Goal: Task Accomplishment & Management: Complete application form

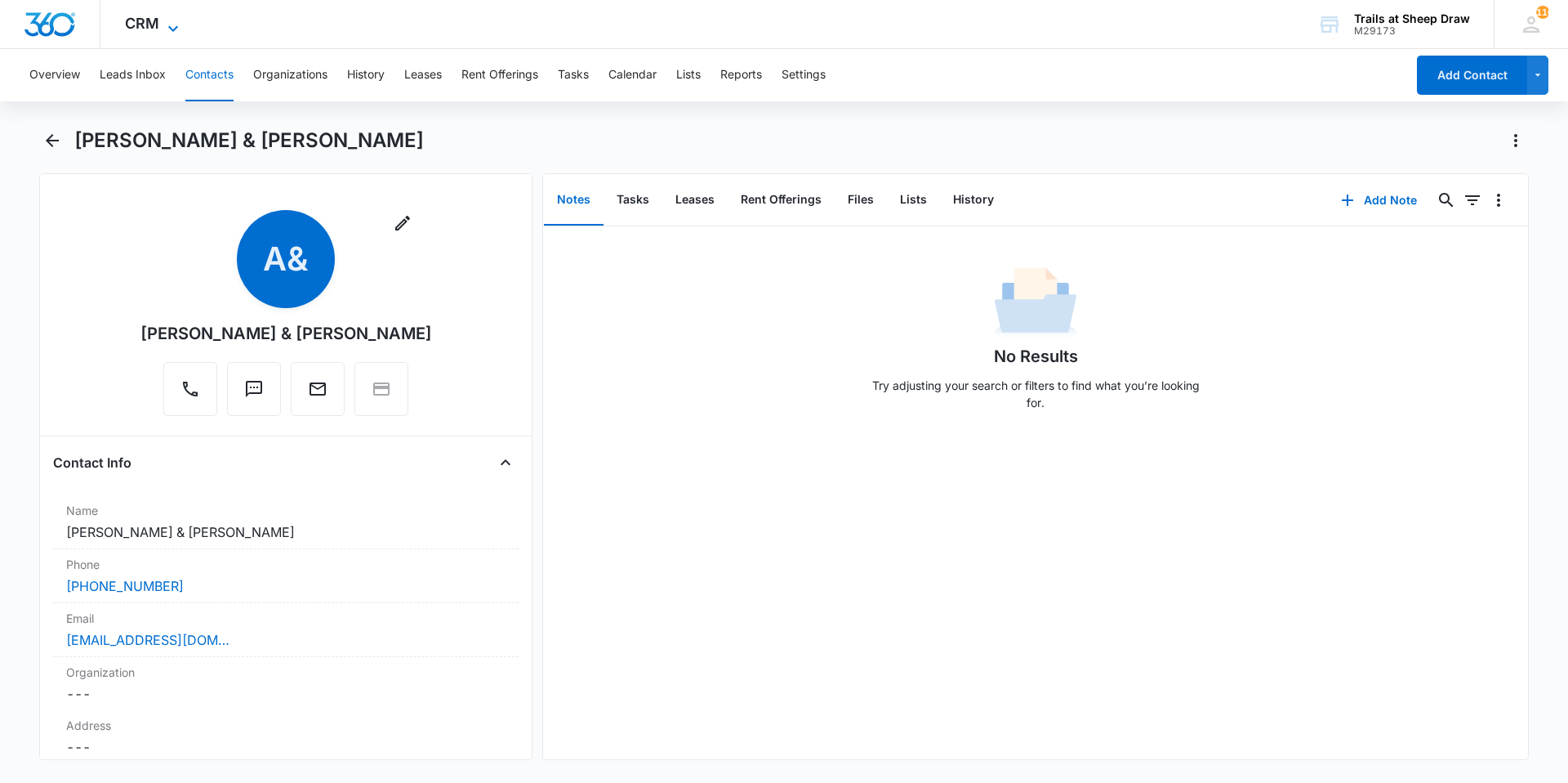
scroll to position [2942, 0]
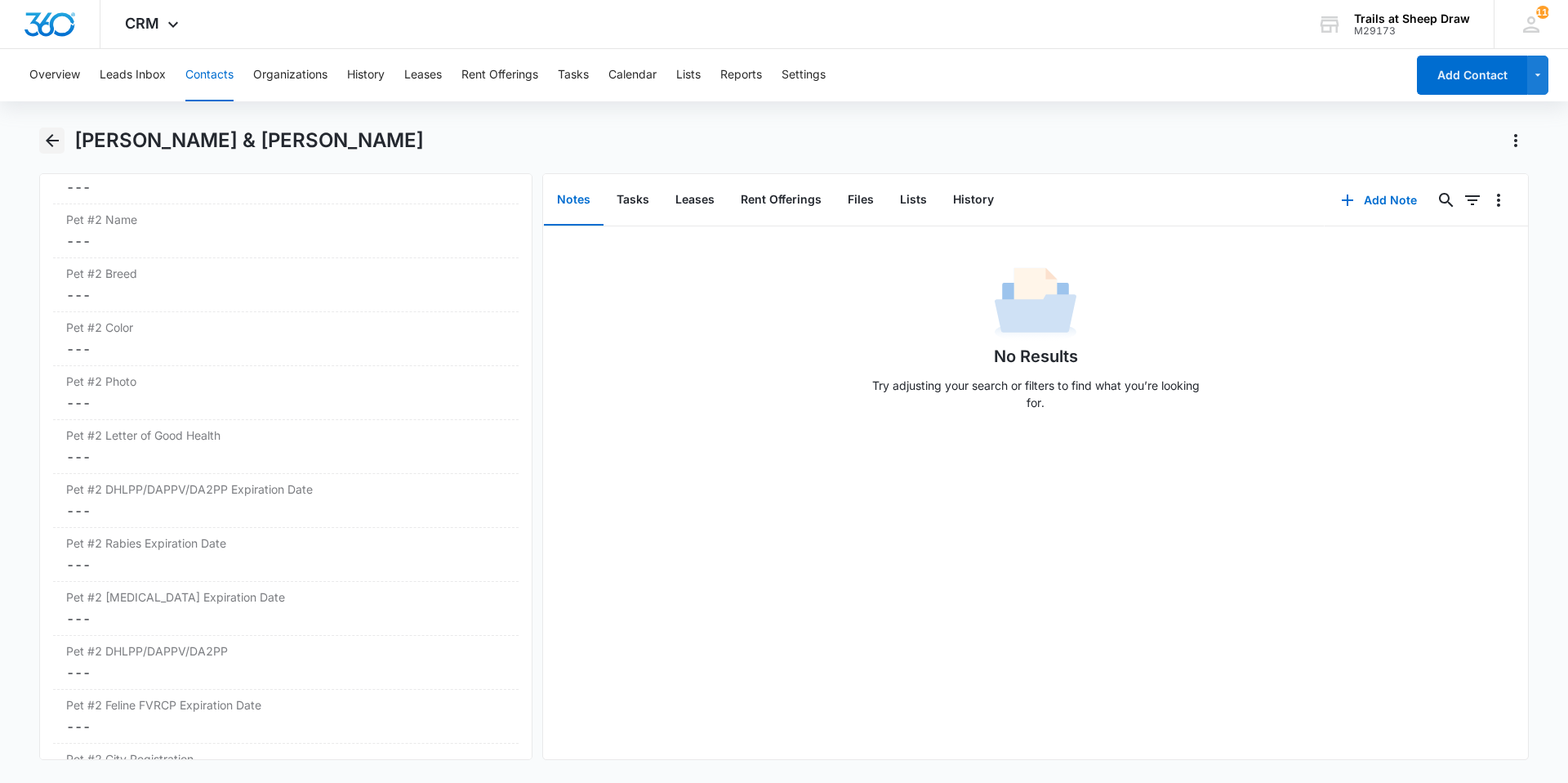
click at [58, 145] on icon "Back" at bounding box center [53, 141] width 20 height 20
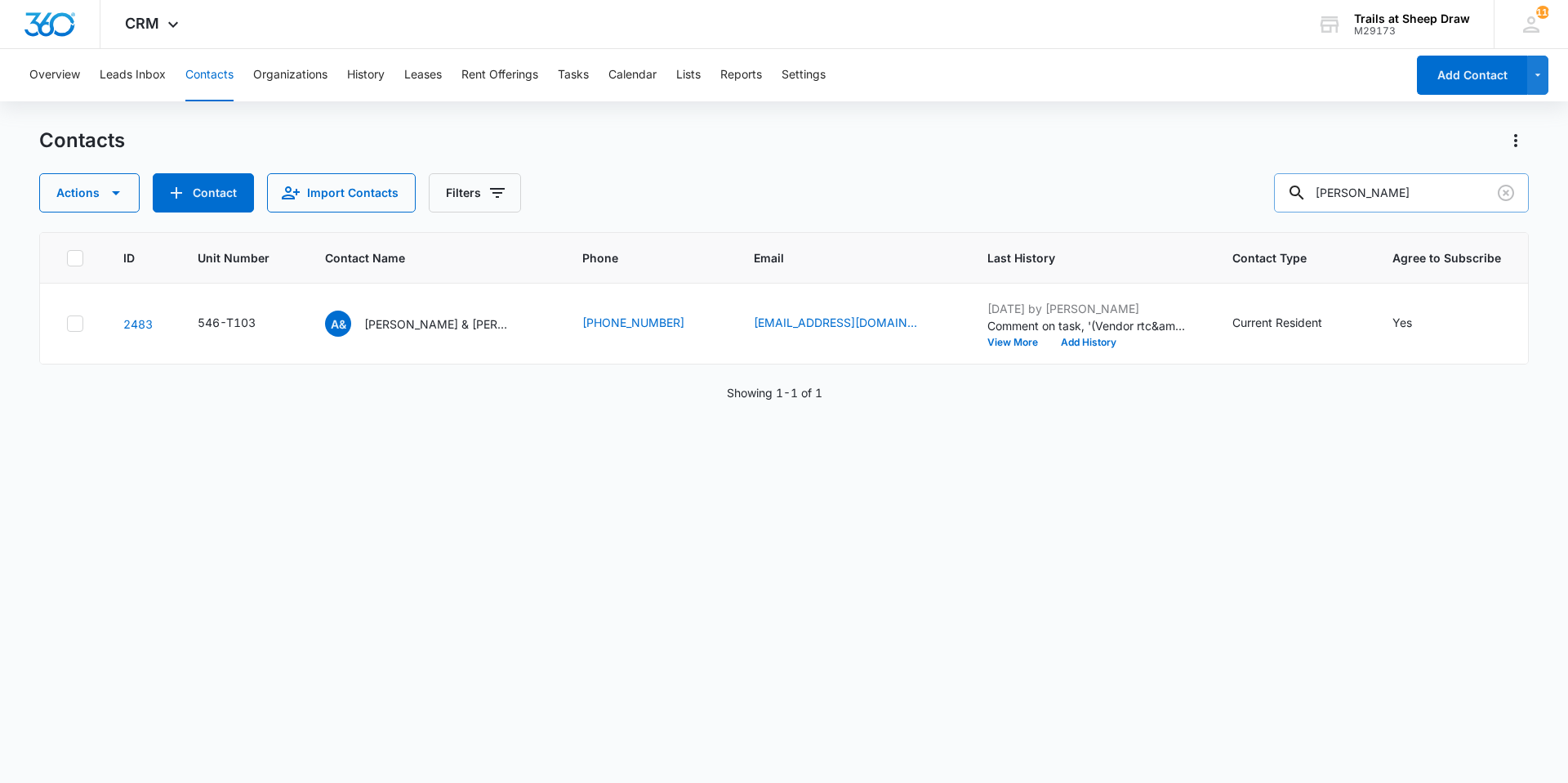
drag, startPoint x: 1361, startPoint y: 180, endPoint x: 1317, endPoint y: 192, distance: 45.6
click at [1317, 192] on div "[PERSON_NAME]" at bounding box center [1401, 192] width 255 height 39
type input "Q102"
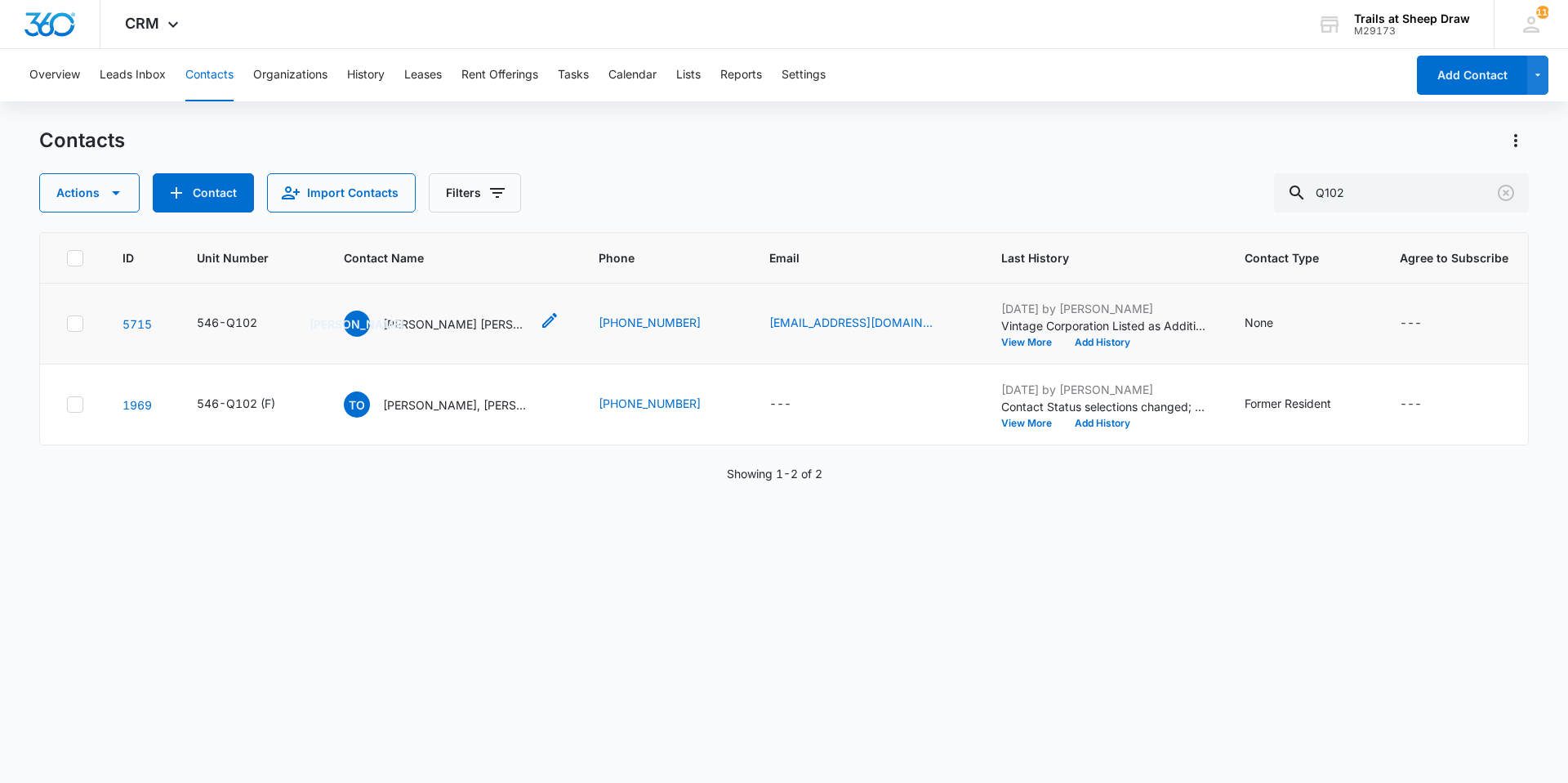
click at [467, 321] on p "[PERSON_NAME] [PERSON_NAME] JR" at bounding box center [456, 323] width 147 height 17
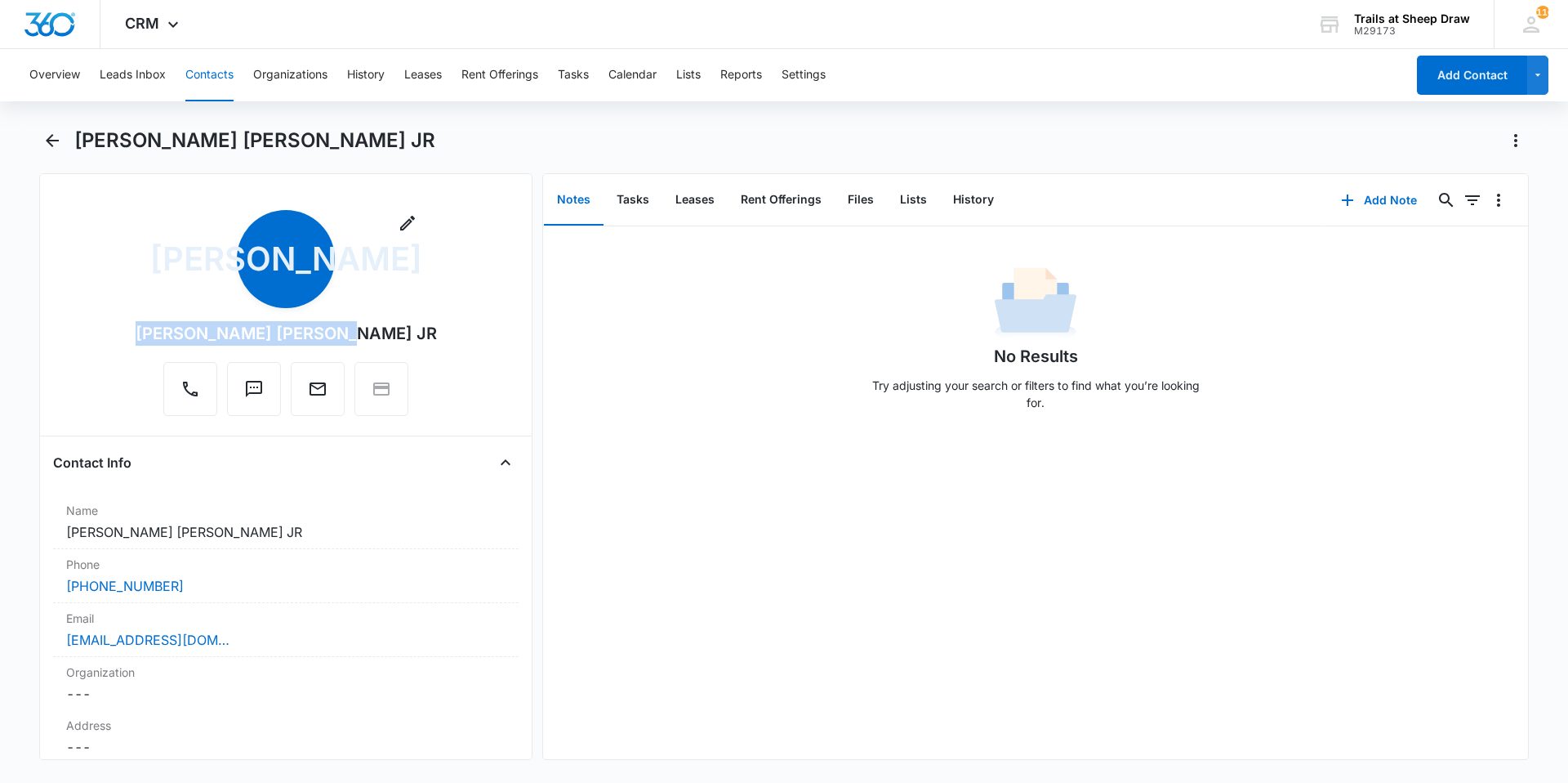
drag, startPoint x: 401, startPoint y: 333, endPoint x: 181, endPoint y: 328, distance: 220.1
click at [181, 328] on div "Remove [PERSON_NAME] [PERSON_NAME] JR" at bounding box center [286, 313] width 302 height 206
copy div "[PERSON_NAME] [PERSON_NAME] JR"
click at [50, 142] on icon "Back" at bounding box center [52, 140] width 13 height 13
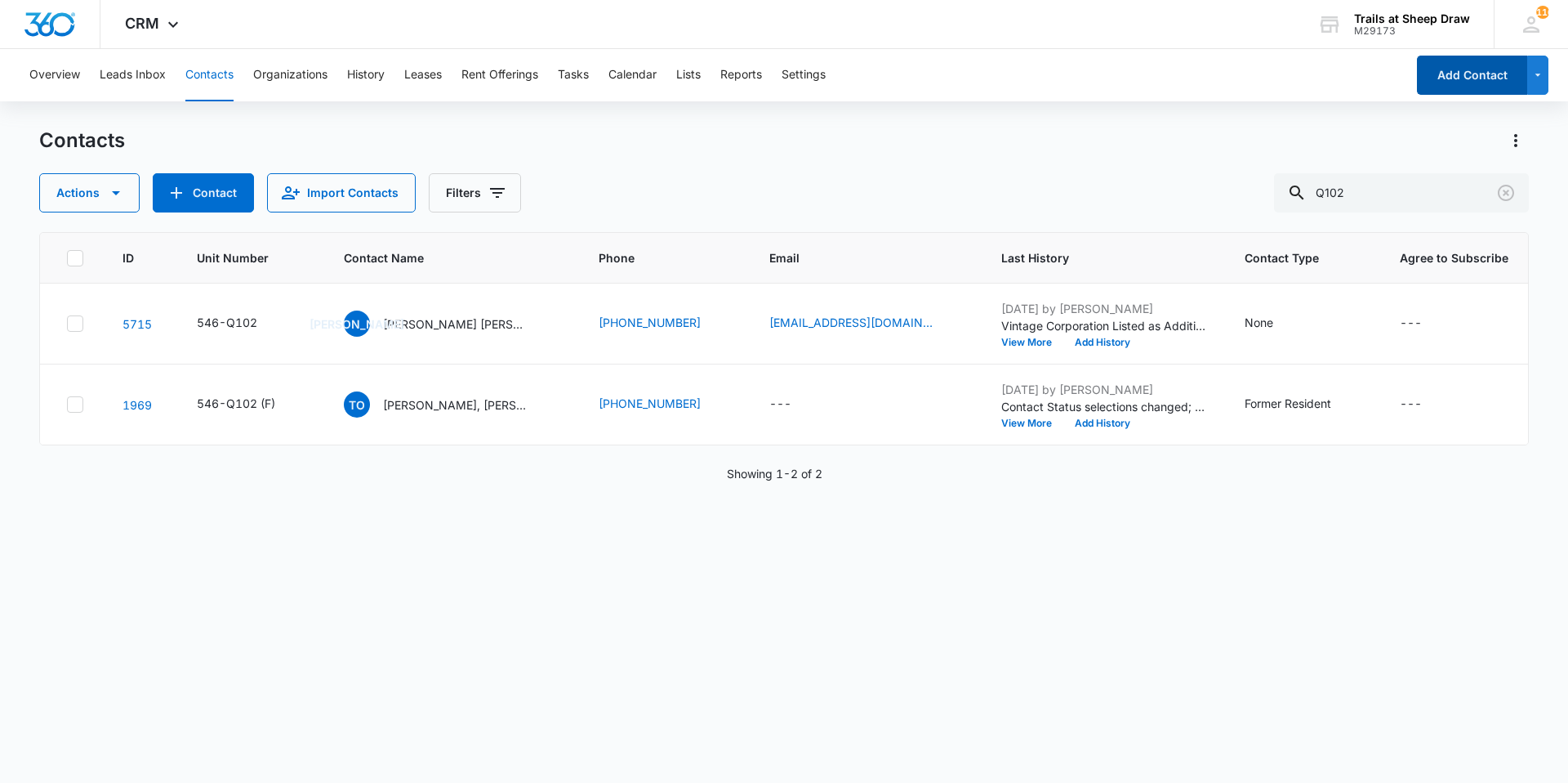
click at [1448, 81] on button "Add Contact" at bounding box center [1473, 75] width 110 height 39
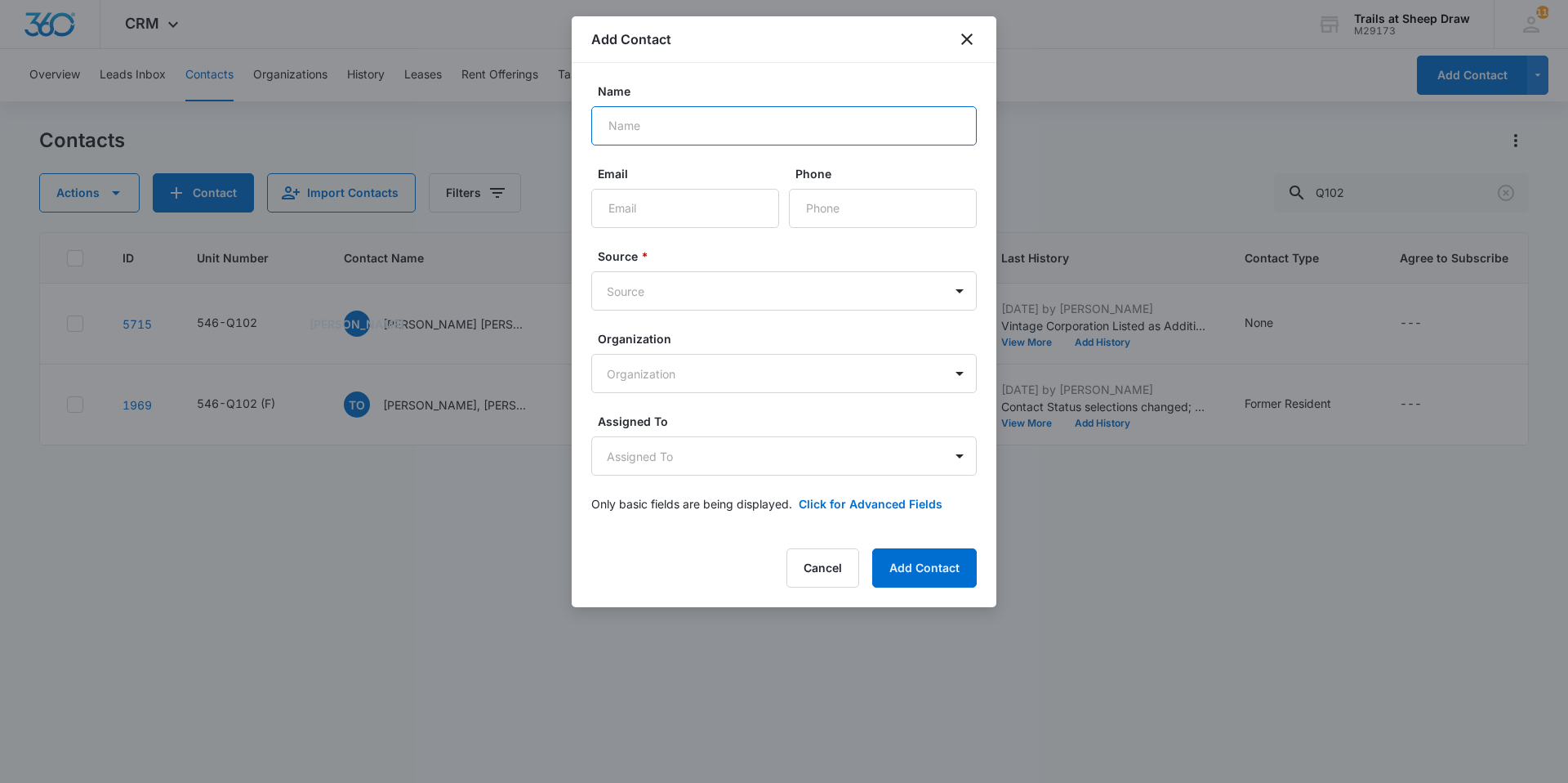
click at [628, 125] on input "Name" at bounding box center [784, 126] width 386 height 39
type input "[PERSON_NAME]"
click at [695, 219] on input "Email" at bounding box center [685, 208] width 188 height 39
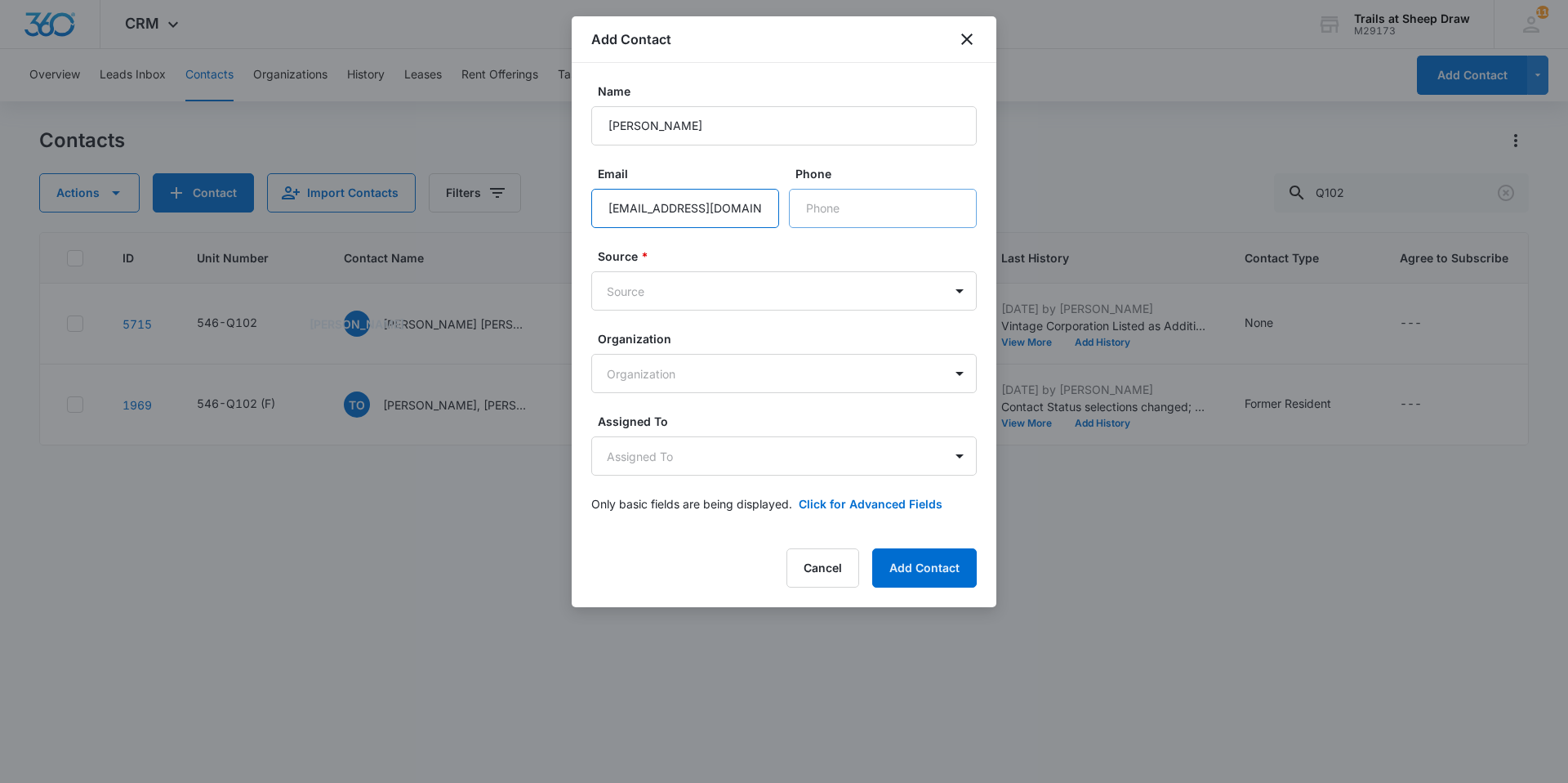
type input "[EMAIL_ADDRESS][DOMAIN_NAME]"
click at [833, 207] on input "Phone" at bounding box center [882, 208] width 188 height 39
type input "[PHONE_NUMBER]"
click at [809, 281] on body "CRM Apps Reputation Websites Forms CRM Email Social Content Ads Intelligence Fi…" at bounding box center [784, 391] width 1568 height 783
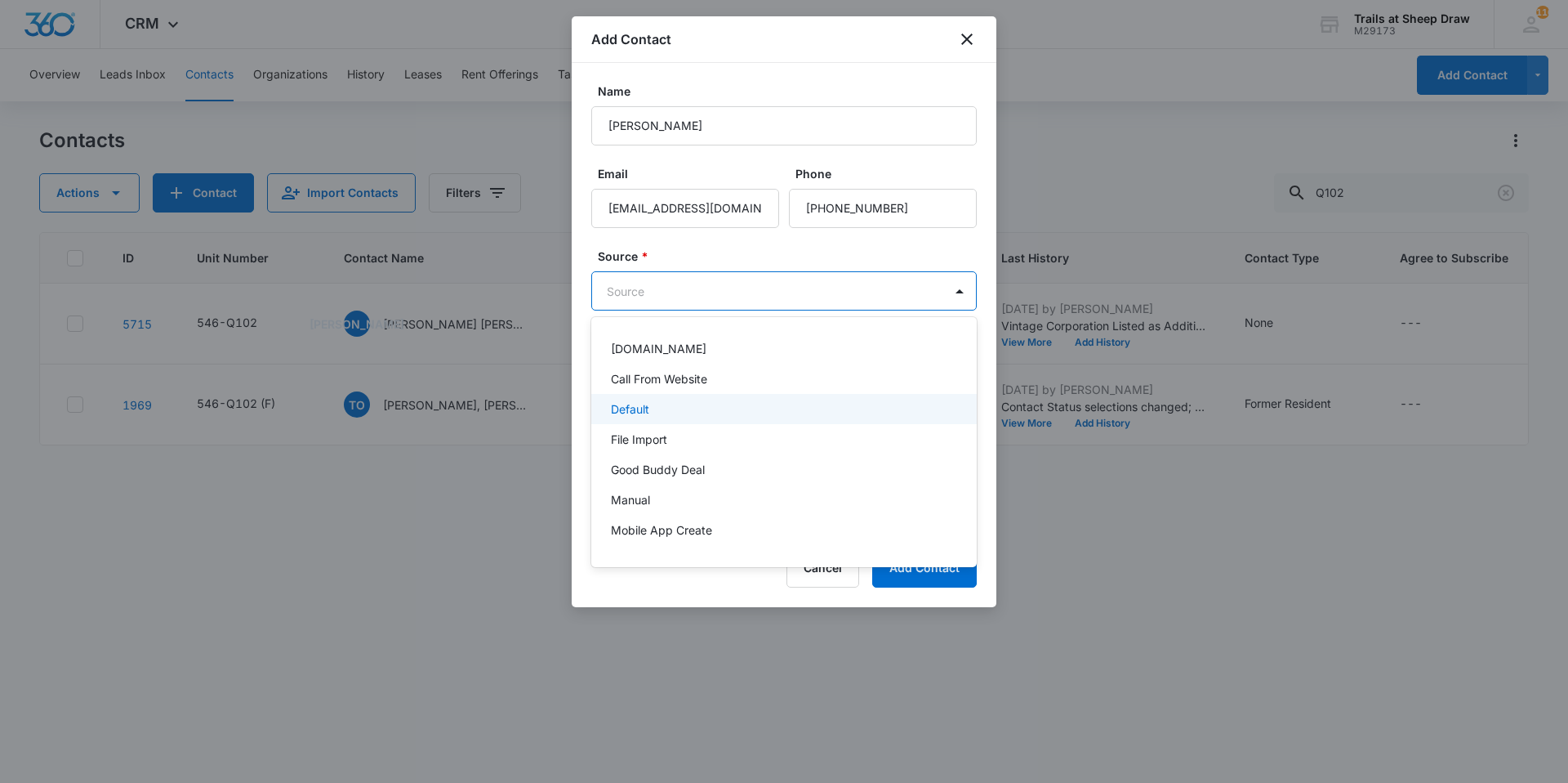
click at [696, 416] on div "Default" at bounding box center [782, 409] width 343 height 17
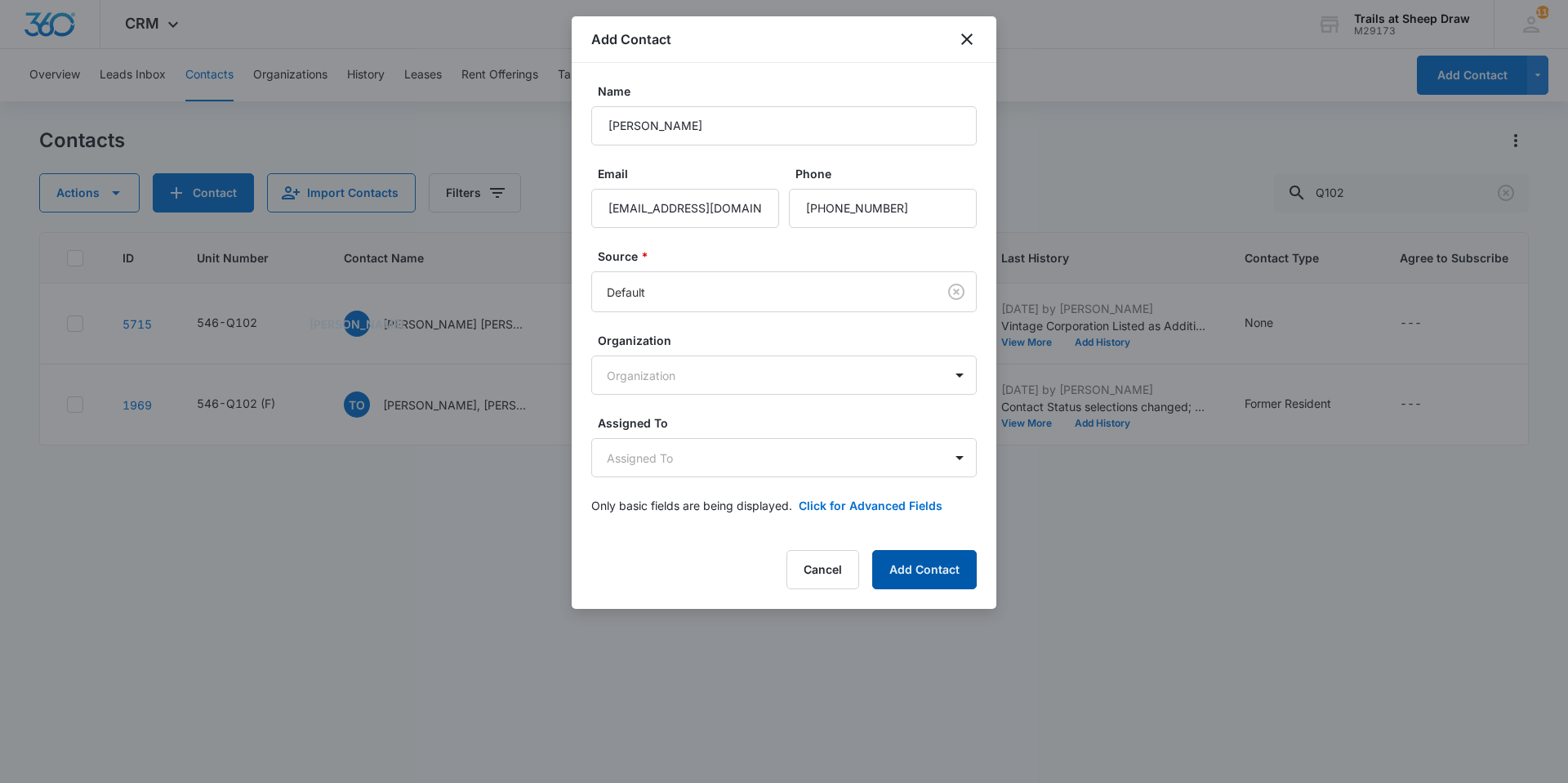
click at [911, 560] on button "Add Contact" at bounding box center [924, 569] width 104 height 39
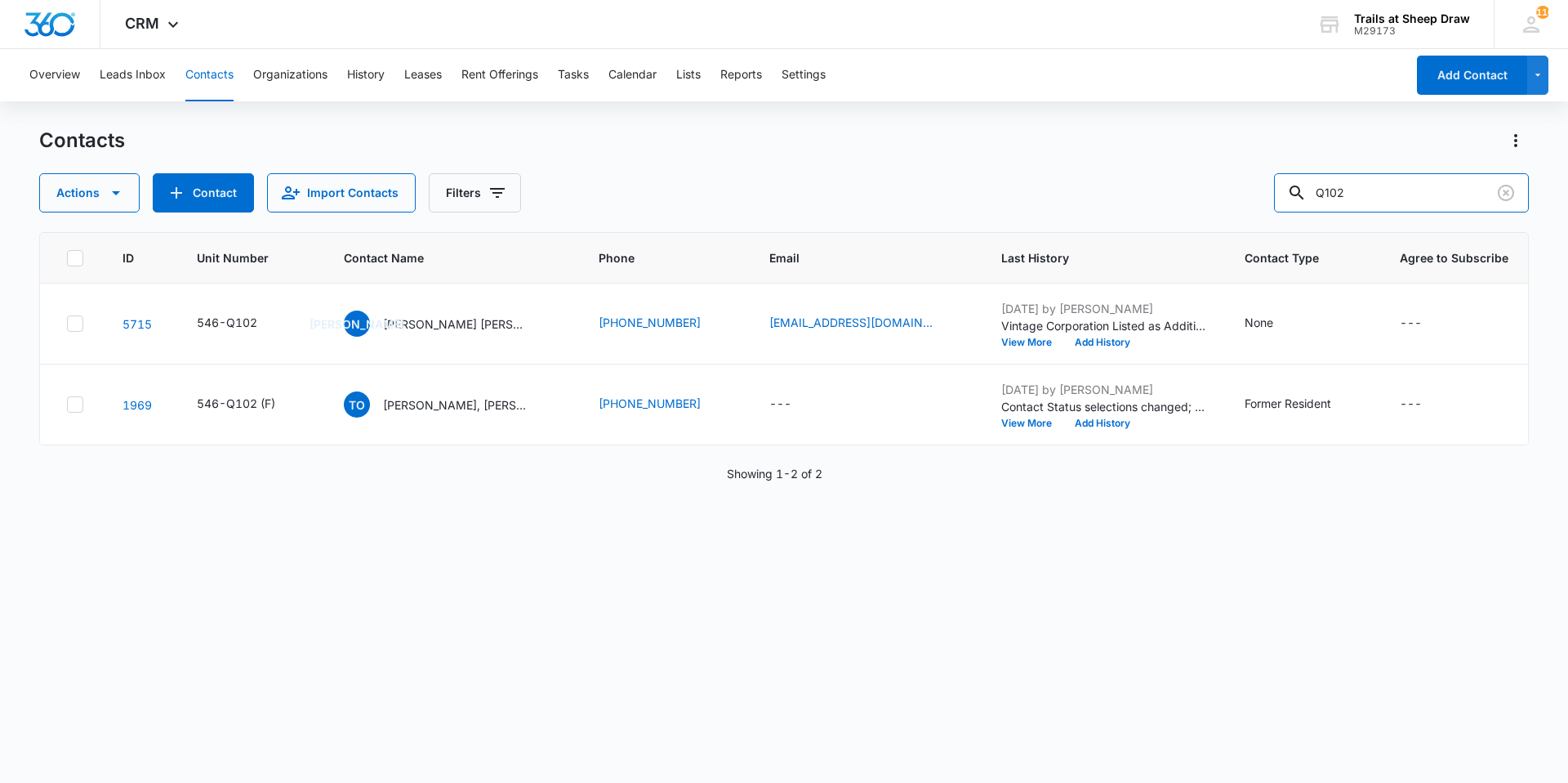
drag, startPoint x: 1377, startPoint y: 198, endPoint x: 1192, endPoint y: 205, distance: 185.1
click at [1192, 205] on div "Actions Contact Import Contacts Filters Q102" at bounding box center [784, 192] width 1490 height 39
type input "[PERSON_NAME]"
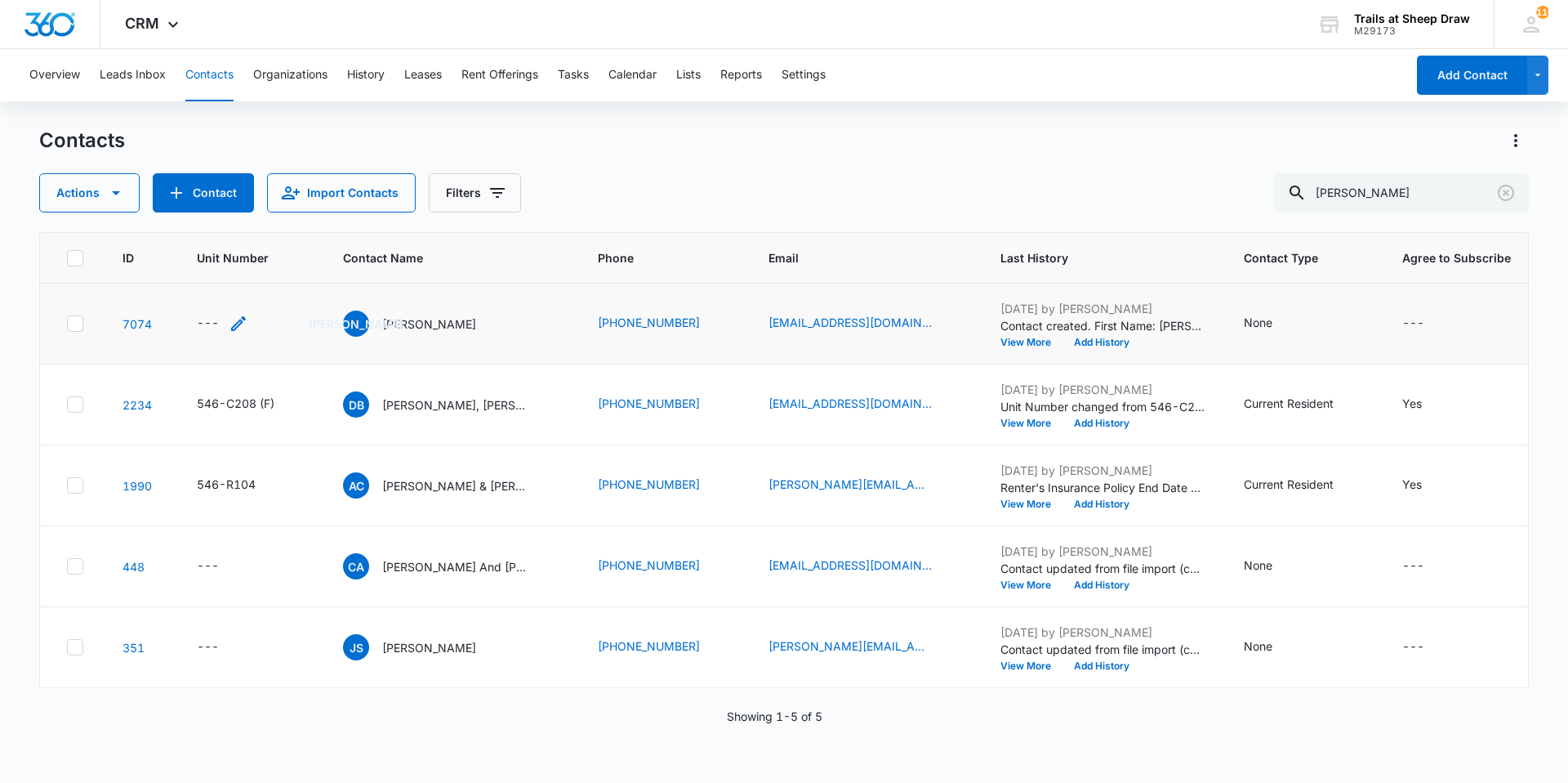
click at [244, 322] on icon "Unit Number - - Select to Edit Field" at bounding box center [239, 323] width 20 height 20
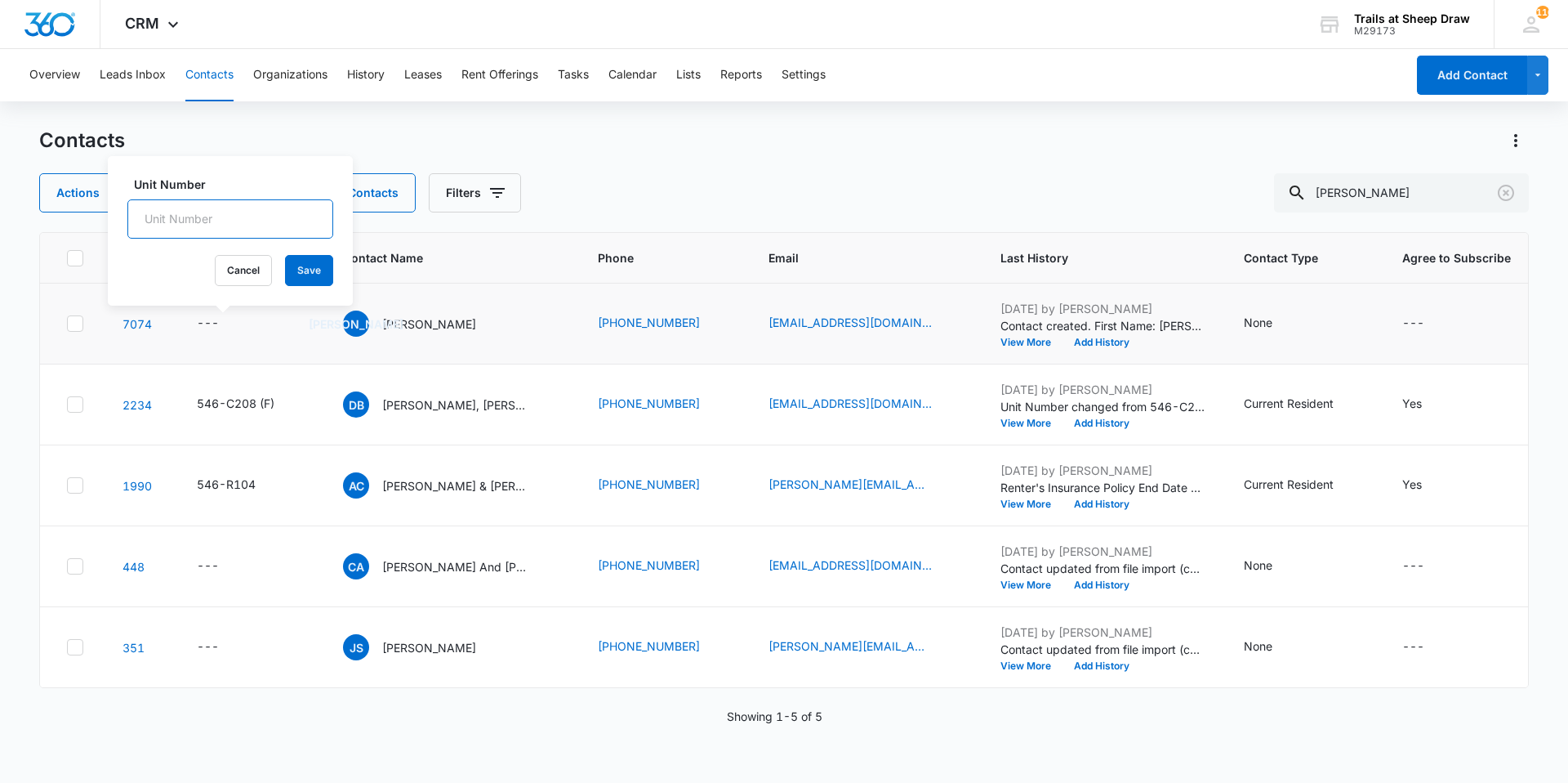
click at [198, 223] on input "Unit Number" at bounding box center [230, 219] width 206 height 39
type input "546-E203"
click at [299, 269] on button "Save" at bounding box center [309, 270] width 48 height 31
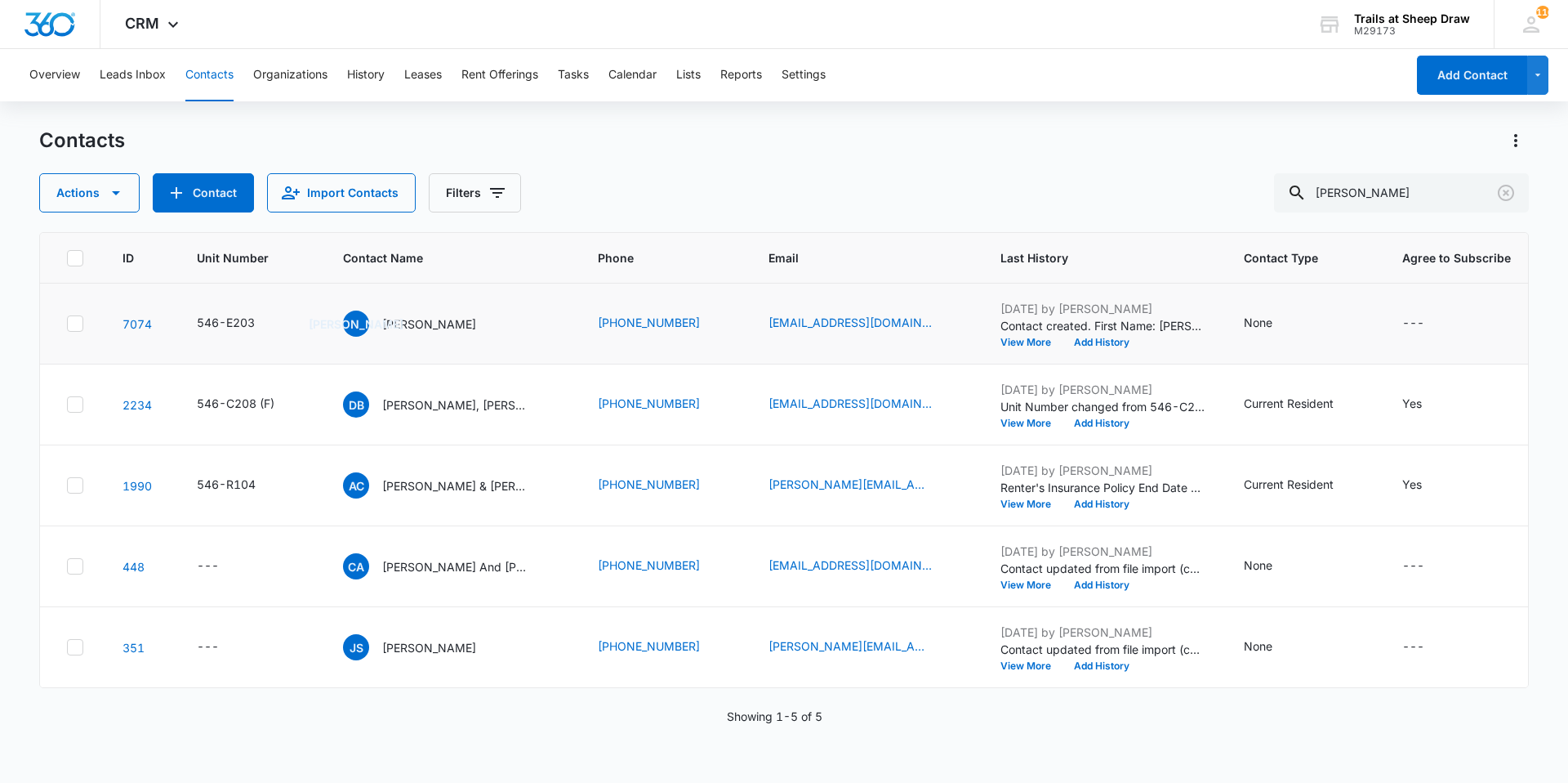
click at [427, 329] on p "[PERSON_NAME]" at bounding box center [429, 323] width 94 height 17
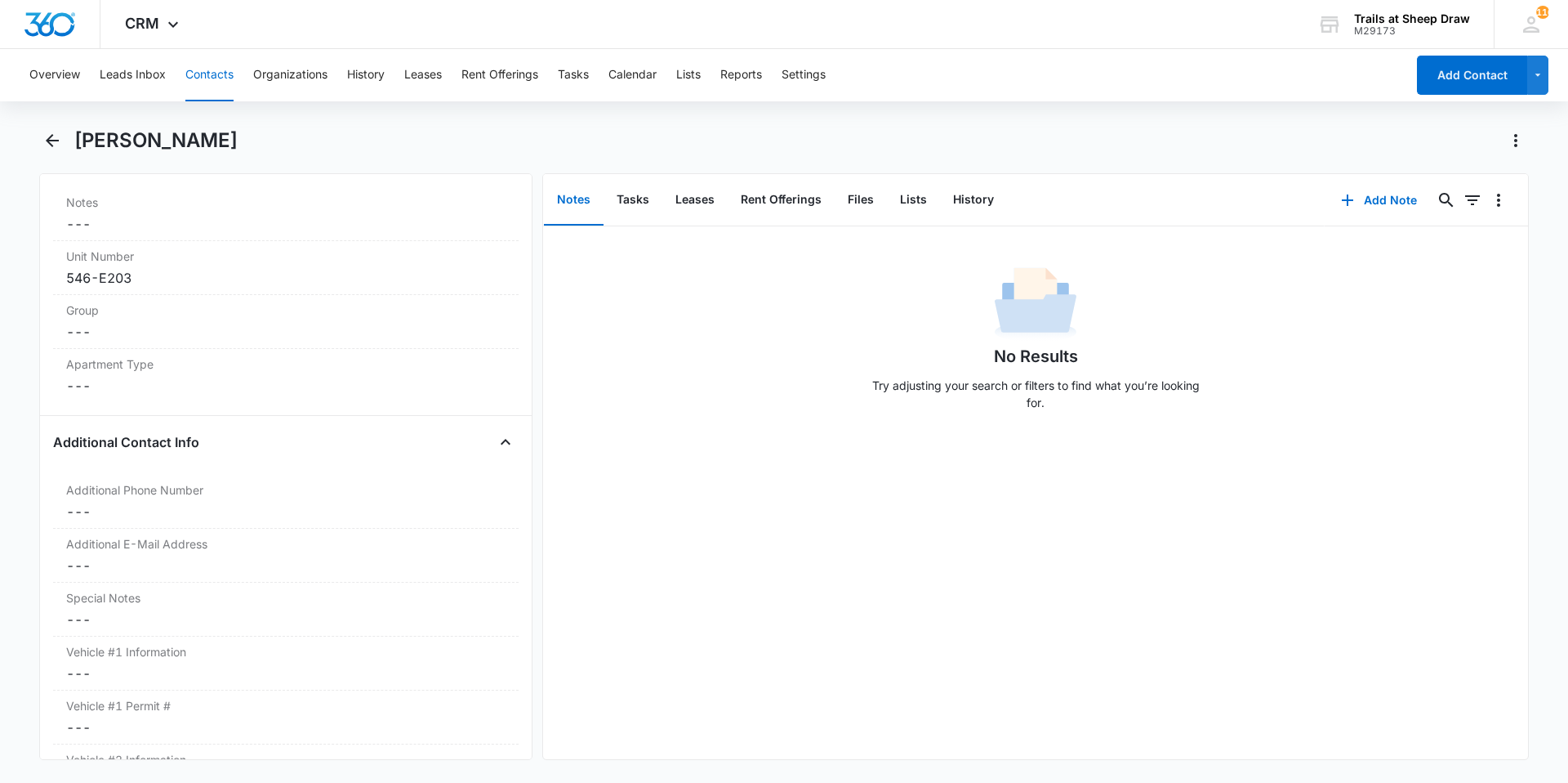
scroll to position [1390, 0]
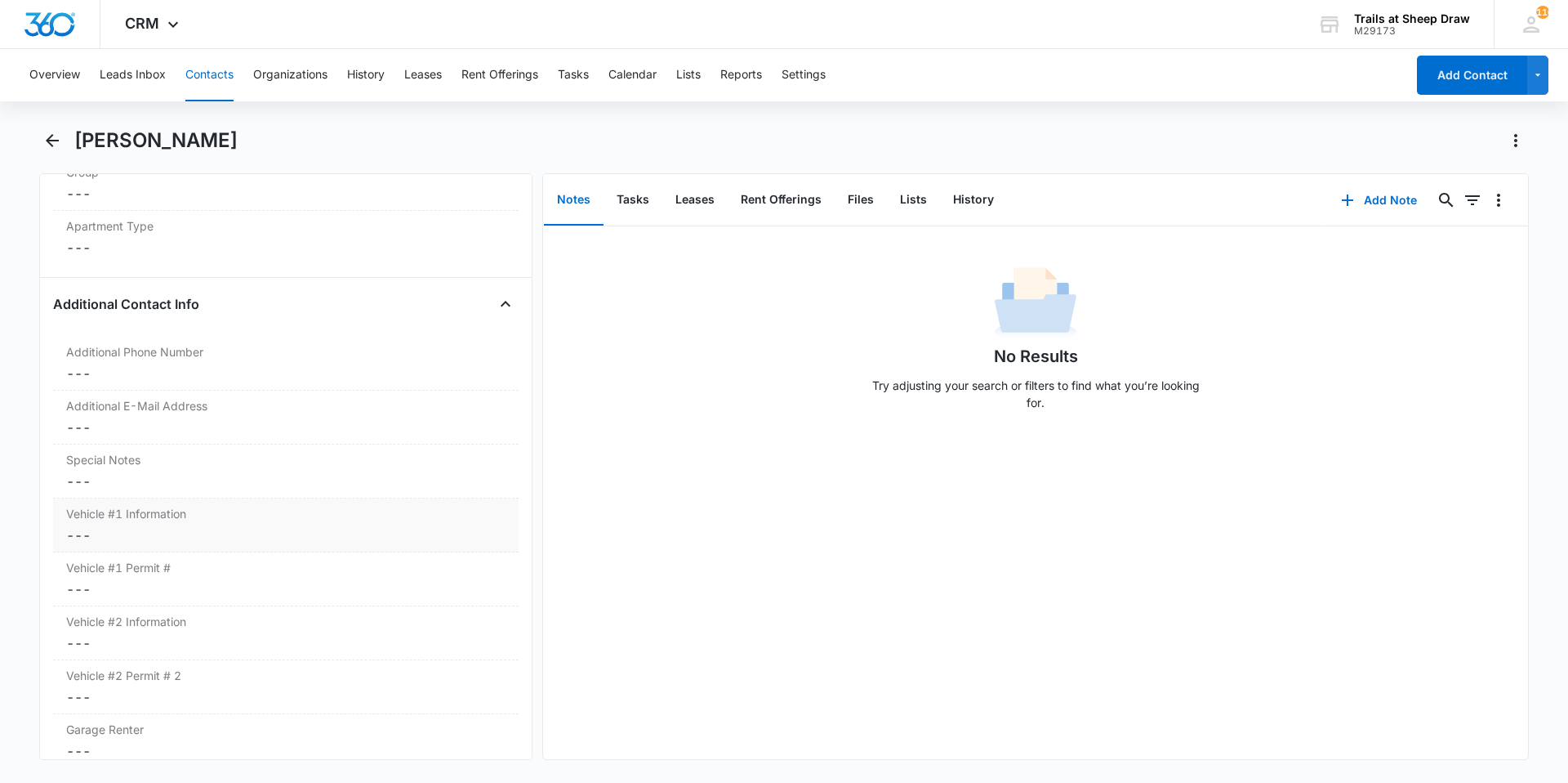
click at [240, 518] on label "Vehicle #1 Information" at bounding box center [286, 513] width 440 height 17
click at [237, 546] on input "Vehicle #1 Information" at bounding box center [286, 549] width 446 height 39
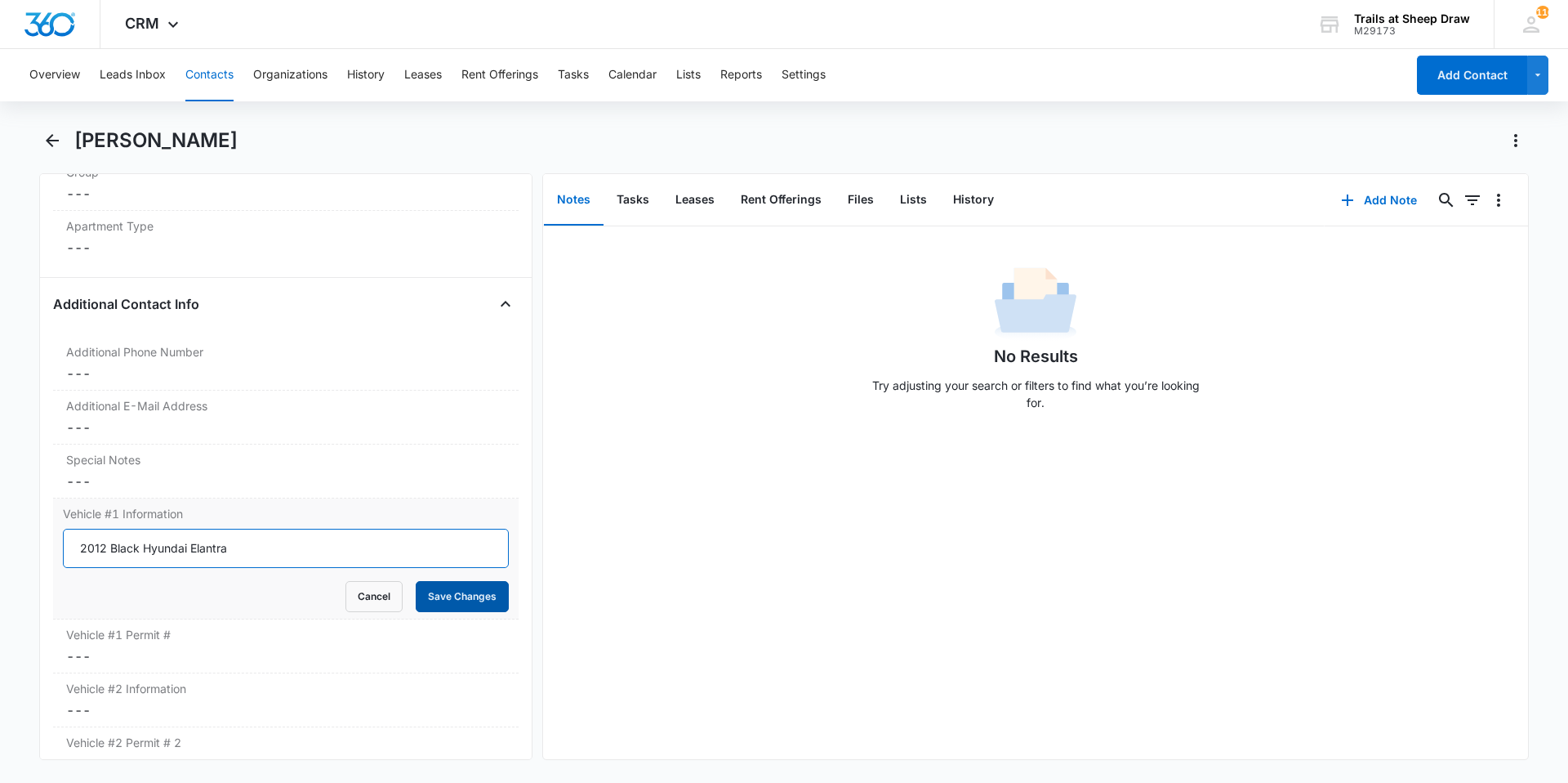
type input "2012 Black Hyundai Elantra"
click at [436, 599] on button "Save Changes" at bounding box center [462, 596] width 93 height 31
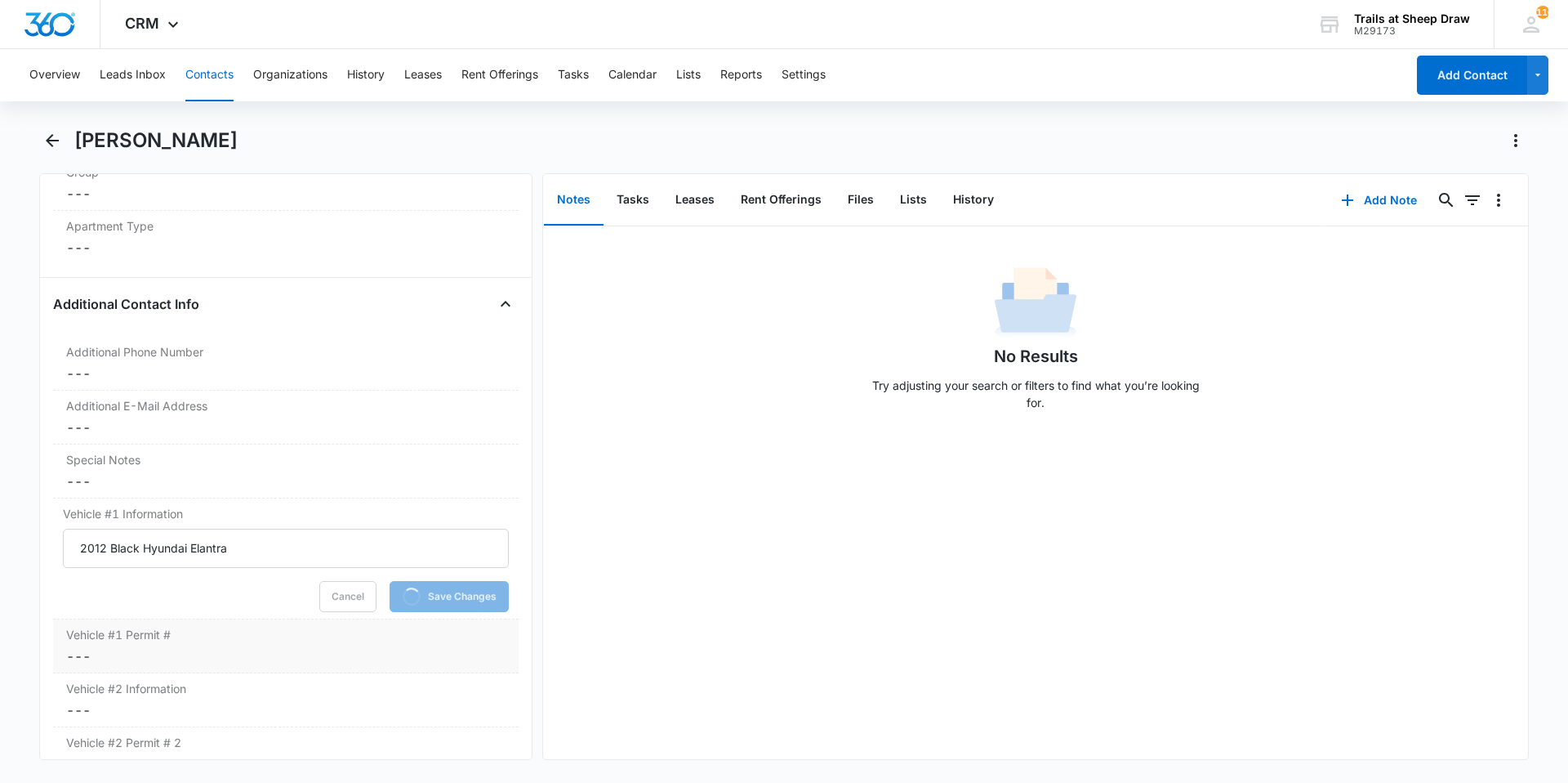
click at [193, 652] on dd "Cancel Save Changes ---" at bounding box center [286, 657] width 440 height 20
click at [156, 673] on input "Vehicle #1 Permit #" at bounding box center [286, 669] width 446 height 39
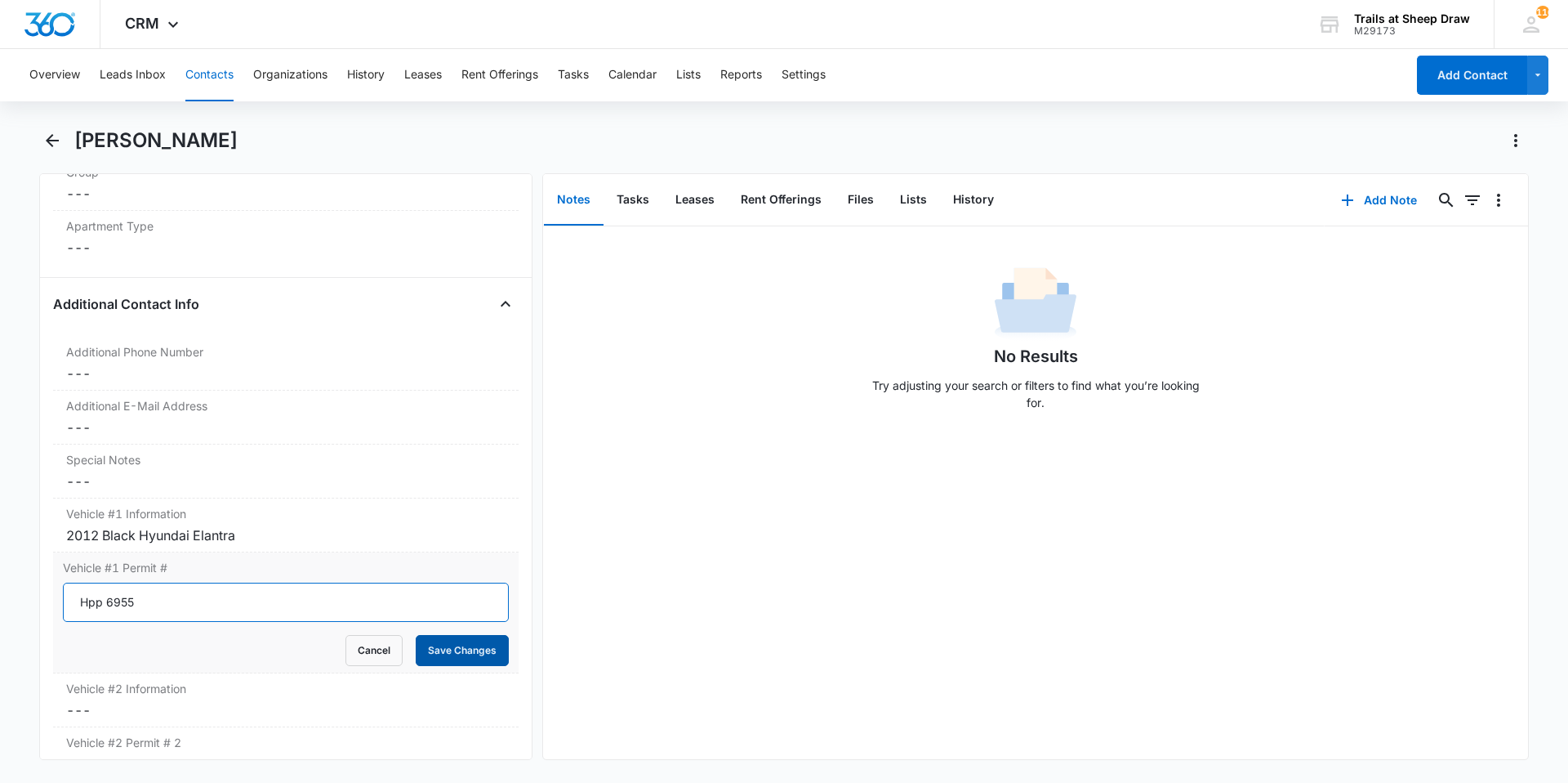
type input "Hpp 6955"
click at [431, 658] on button "Save Changes" at bounding box center [462, 650] width 93 height 31
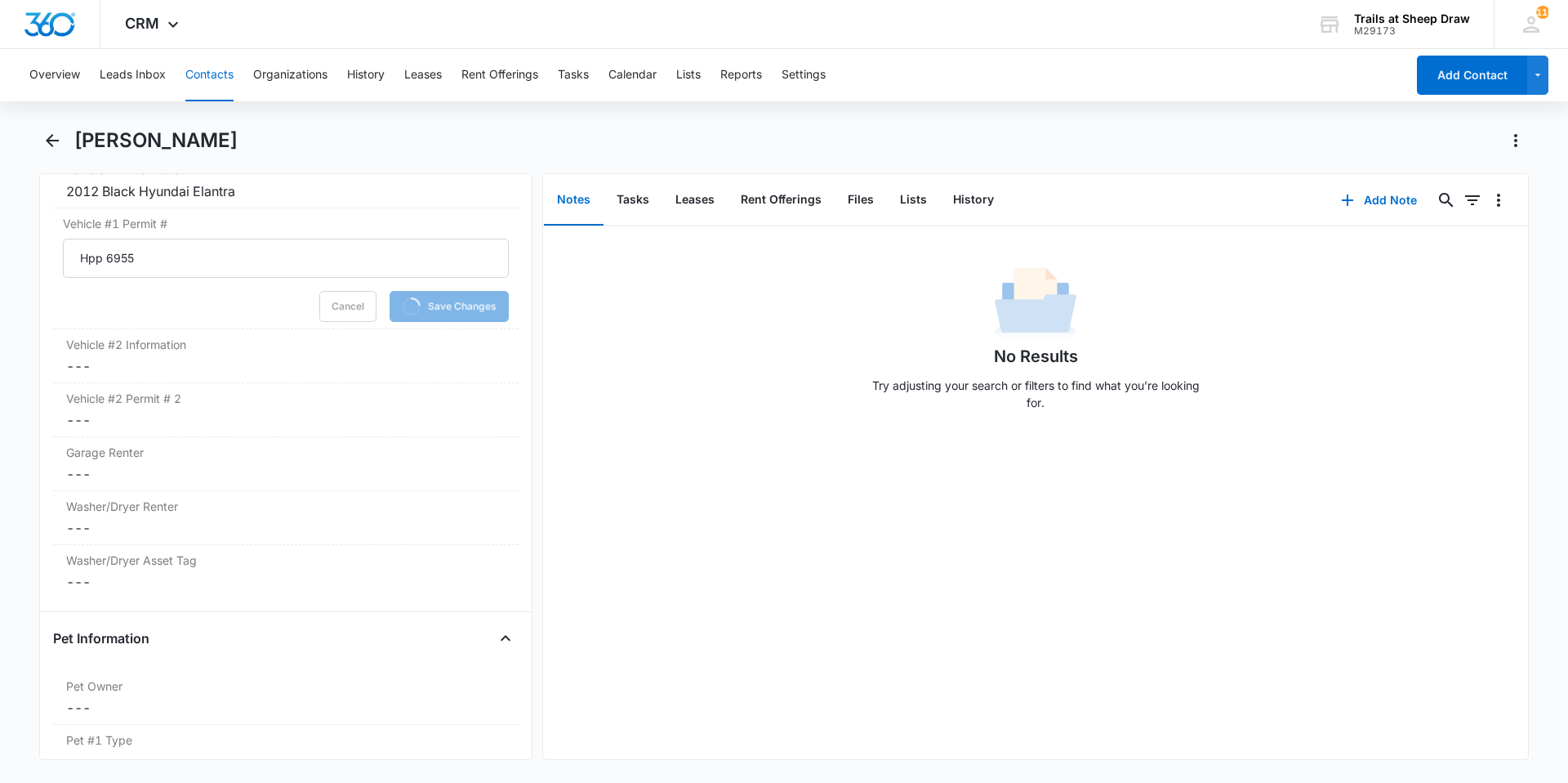
scroll to position [1798, 0]
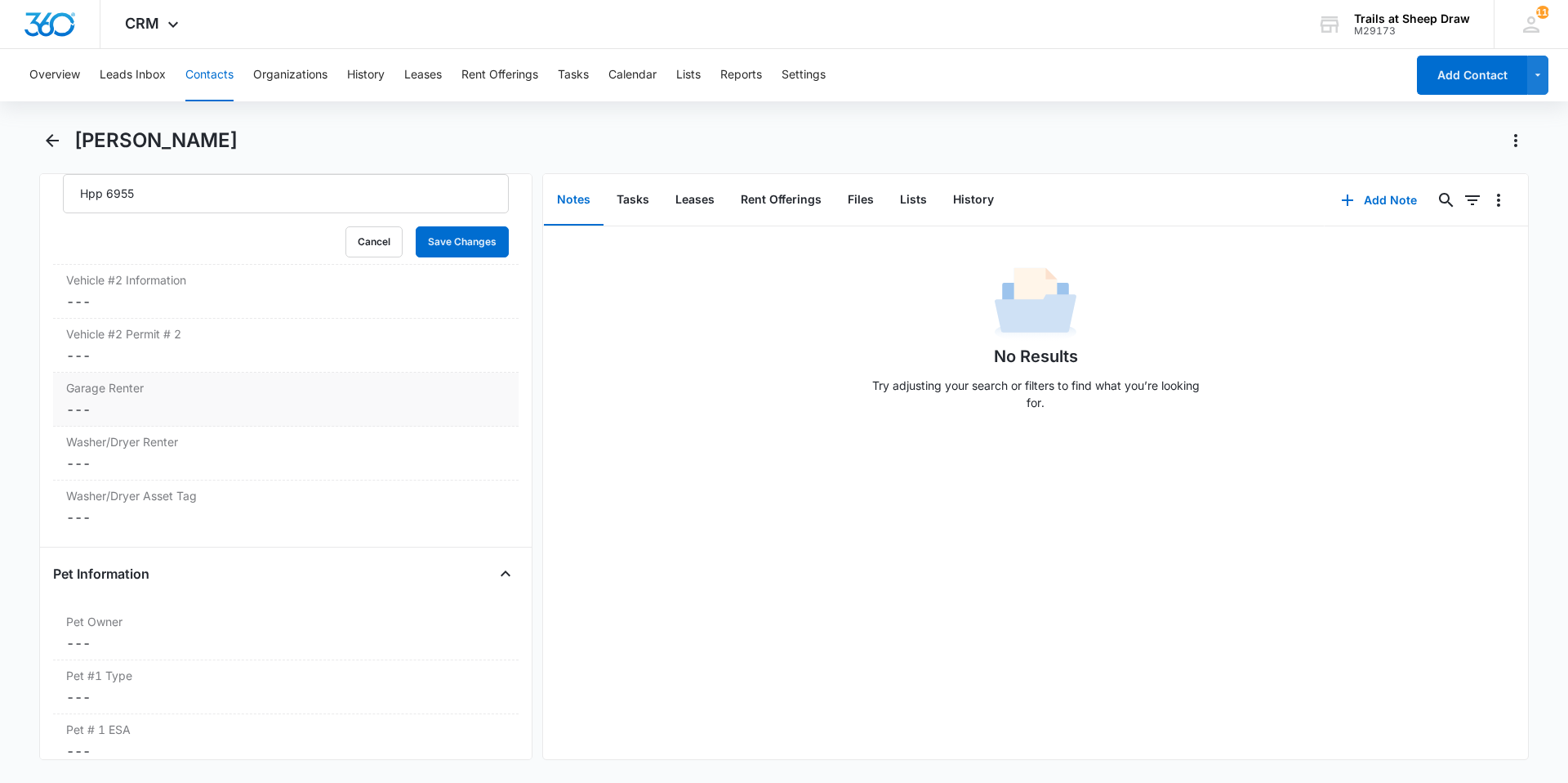
click at [174, 401] on dl "Additional Phone Number Cancel Save Changes --- Additional E-Mail Address Cance…" at bounding box center [286, 231] width 466 height 606
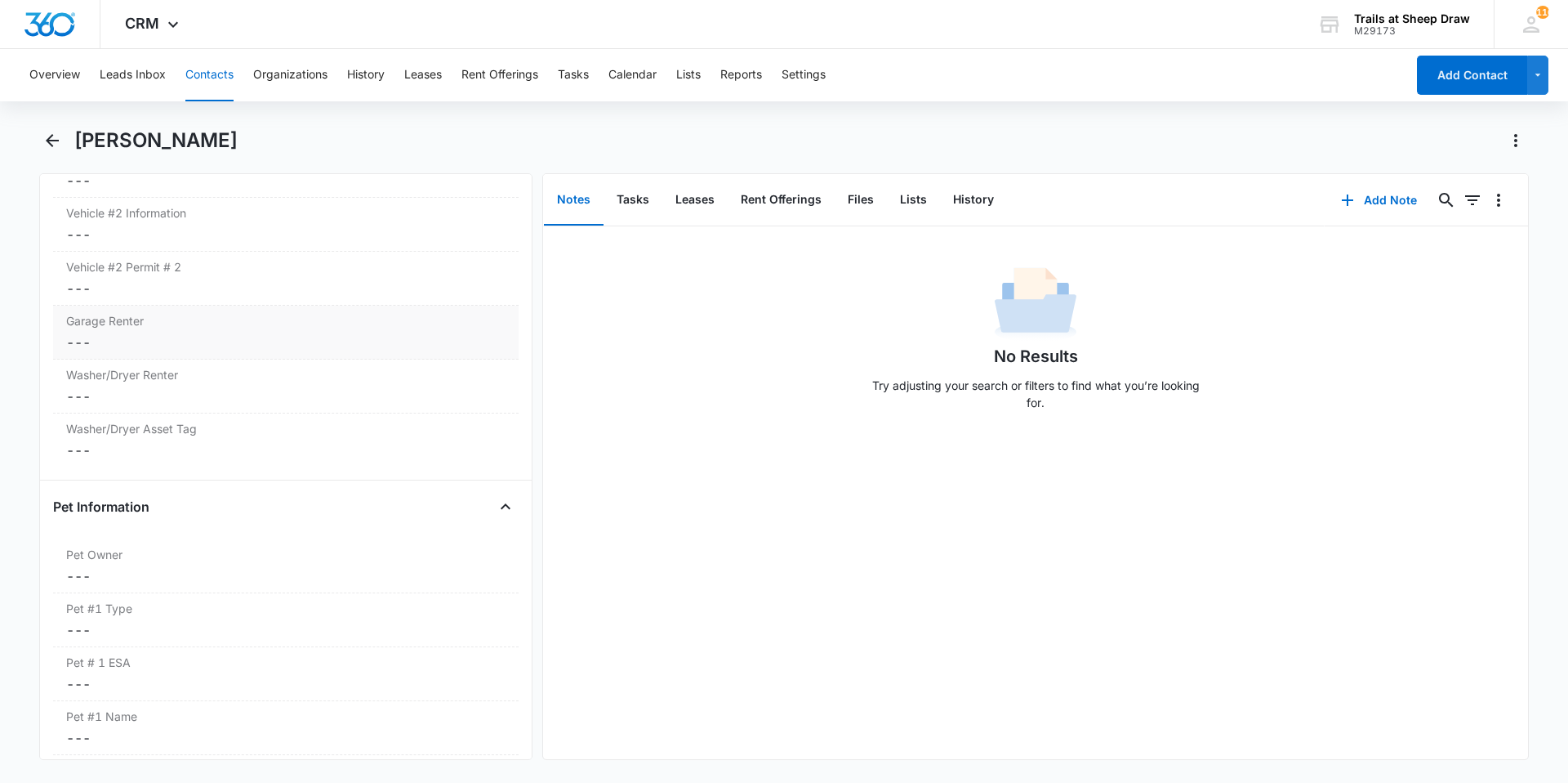
scroll to position [1791, 0]
click at [148, 347] on dd "Cancel Save Changes ---" at bounding box center [286, 349] width 440 height 20
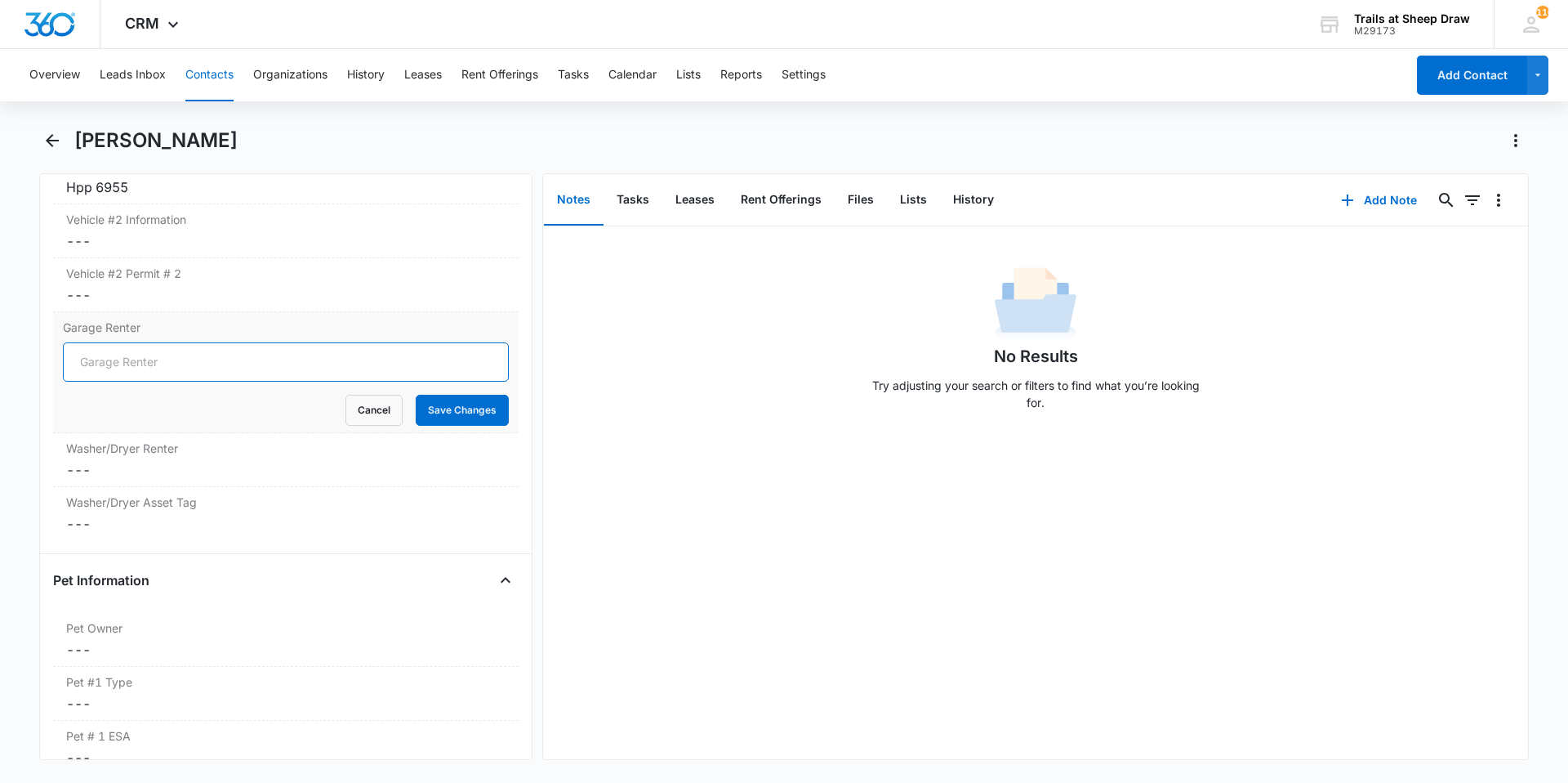
click at [151, 358] on input "Garage Renter" at bounding box center [286, 362] width 446 height 39
type input "No"
click at [418, 406] on button "Save Changes" at bounding box center [462, 410] width 93 height 31
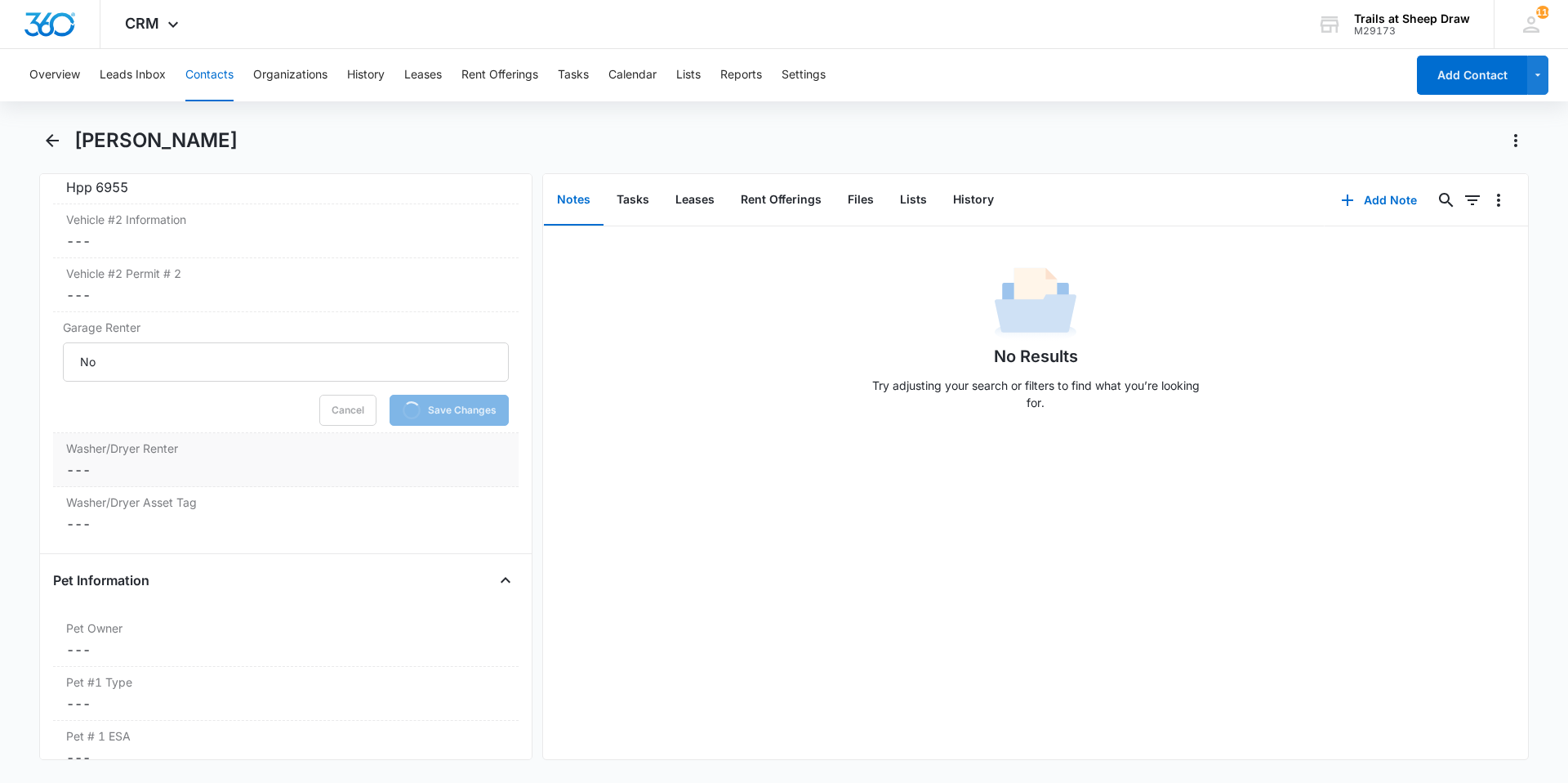
click at [193, 460] on div "Washer/Dryer Renter Cancel Save Changes ---" at bounding box center [286, 460] width 466 height 54
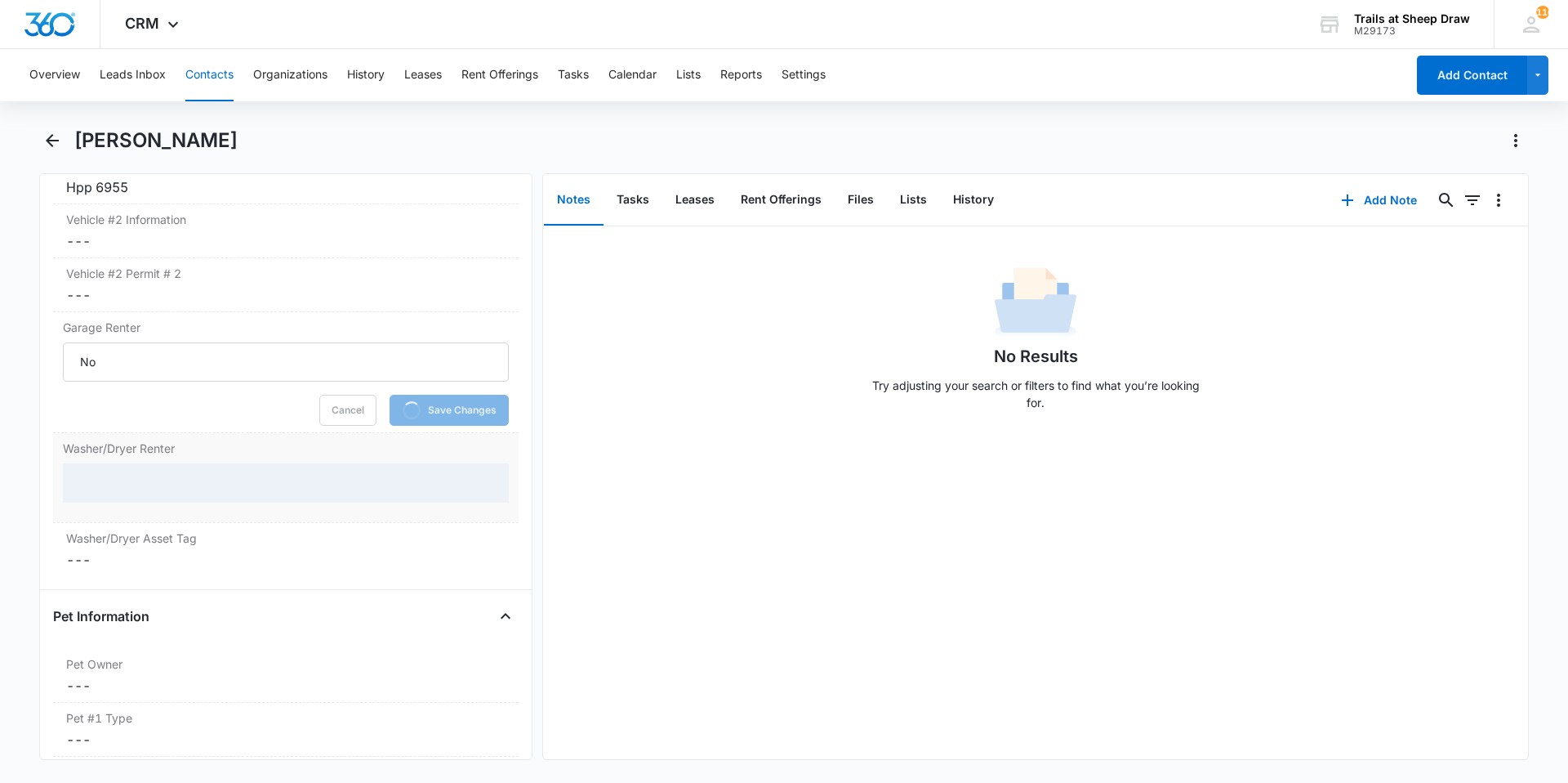
click at [197, 485] on div at bounding box center [286, 483] width 446 height 39
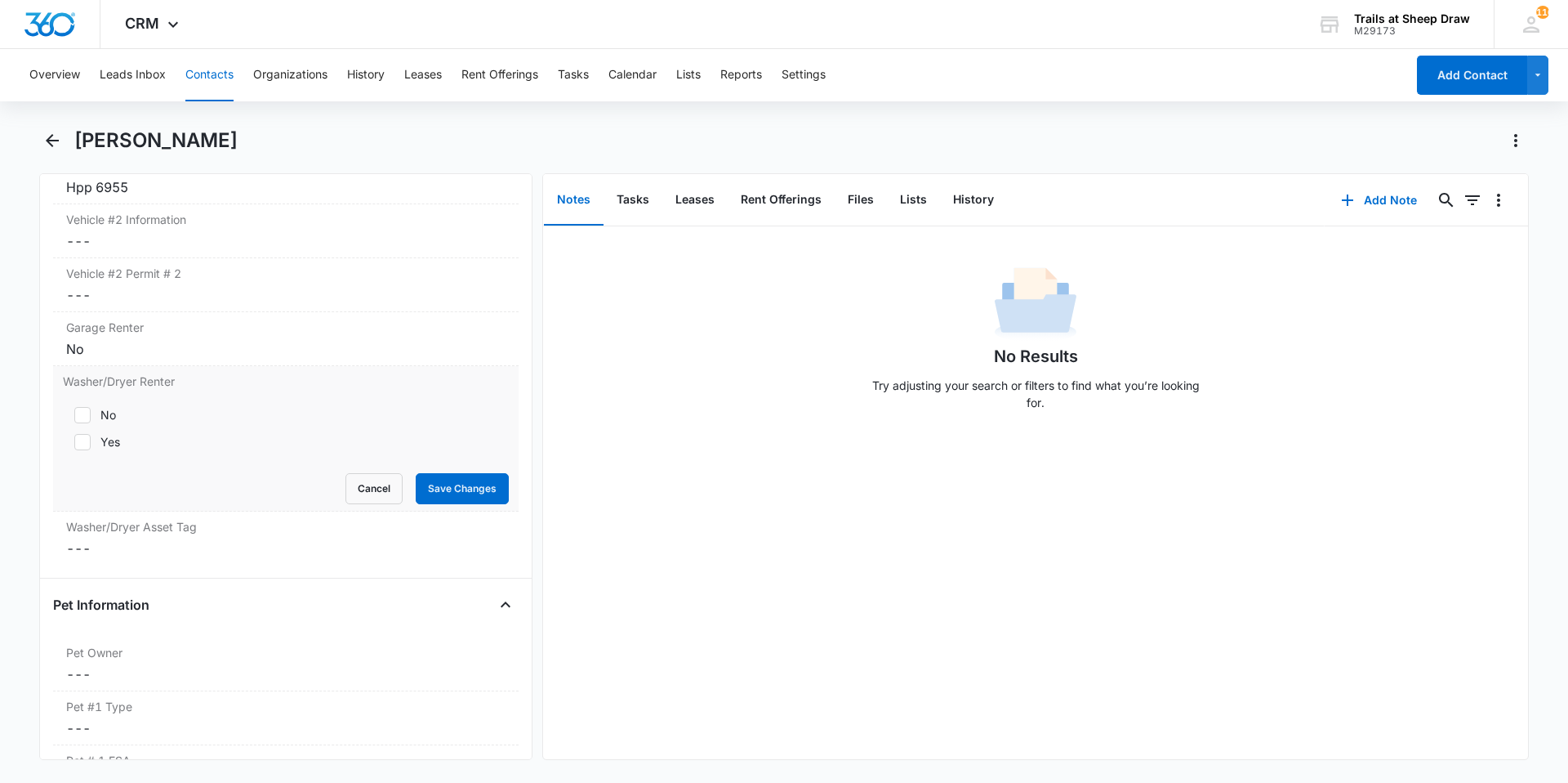
click at [103, 443] on div "Yes" at bounding box center [110, 441] width 20 height 17
click at [74, 443] on input "Yes" at bounding box center [69, 442] width 12 height 12
checkbox input "true"
click at [438, 489] on button "Save Changes" at bounding box center [462, 488] width 93 height 31
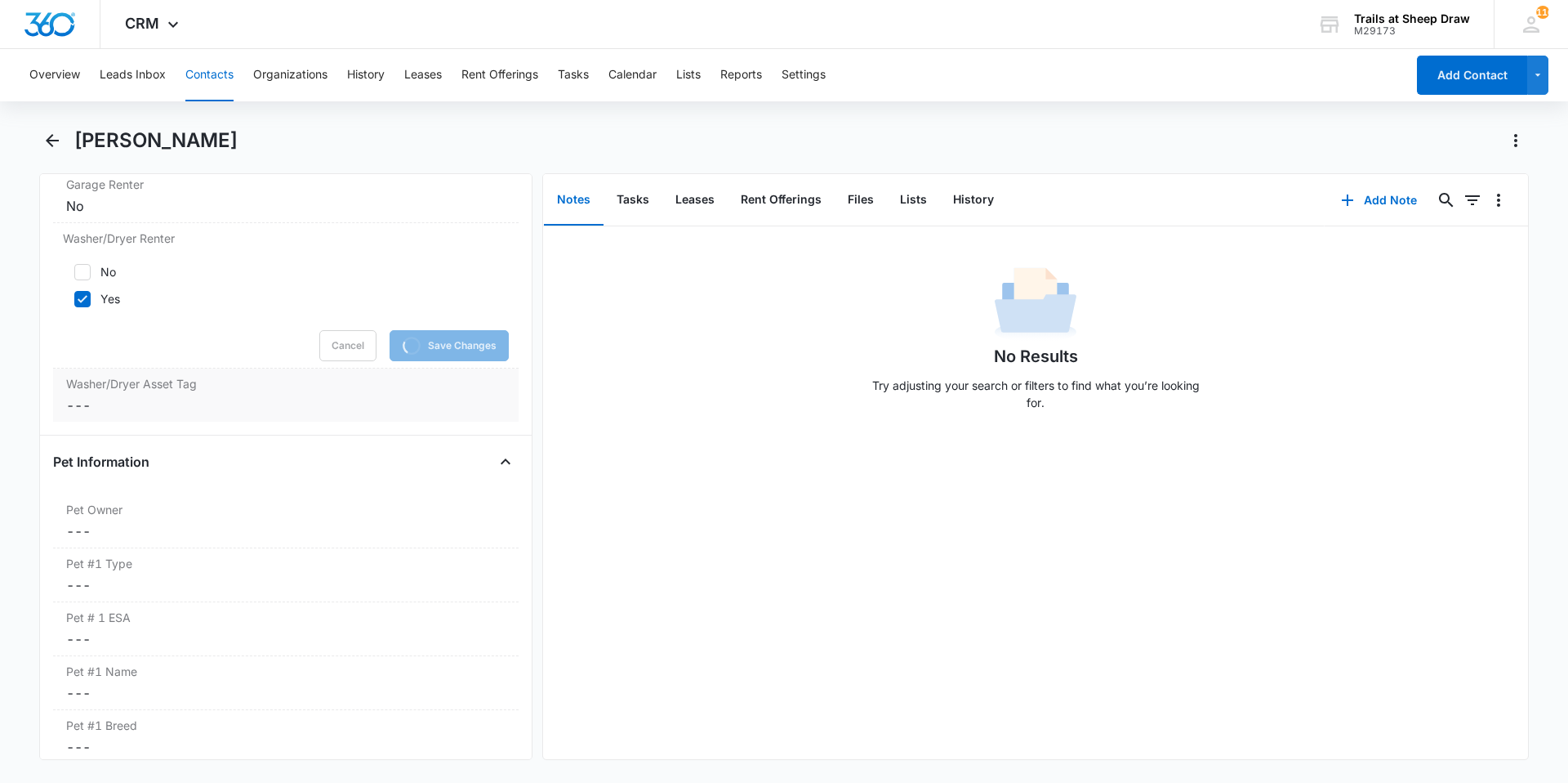
scroll to position [1954, 0]
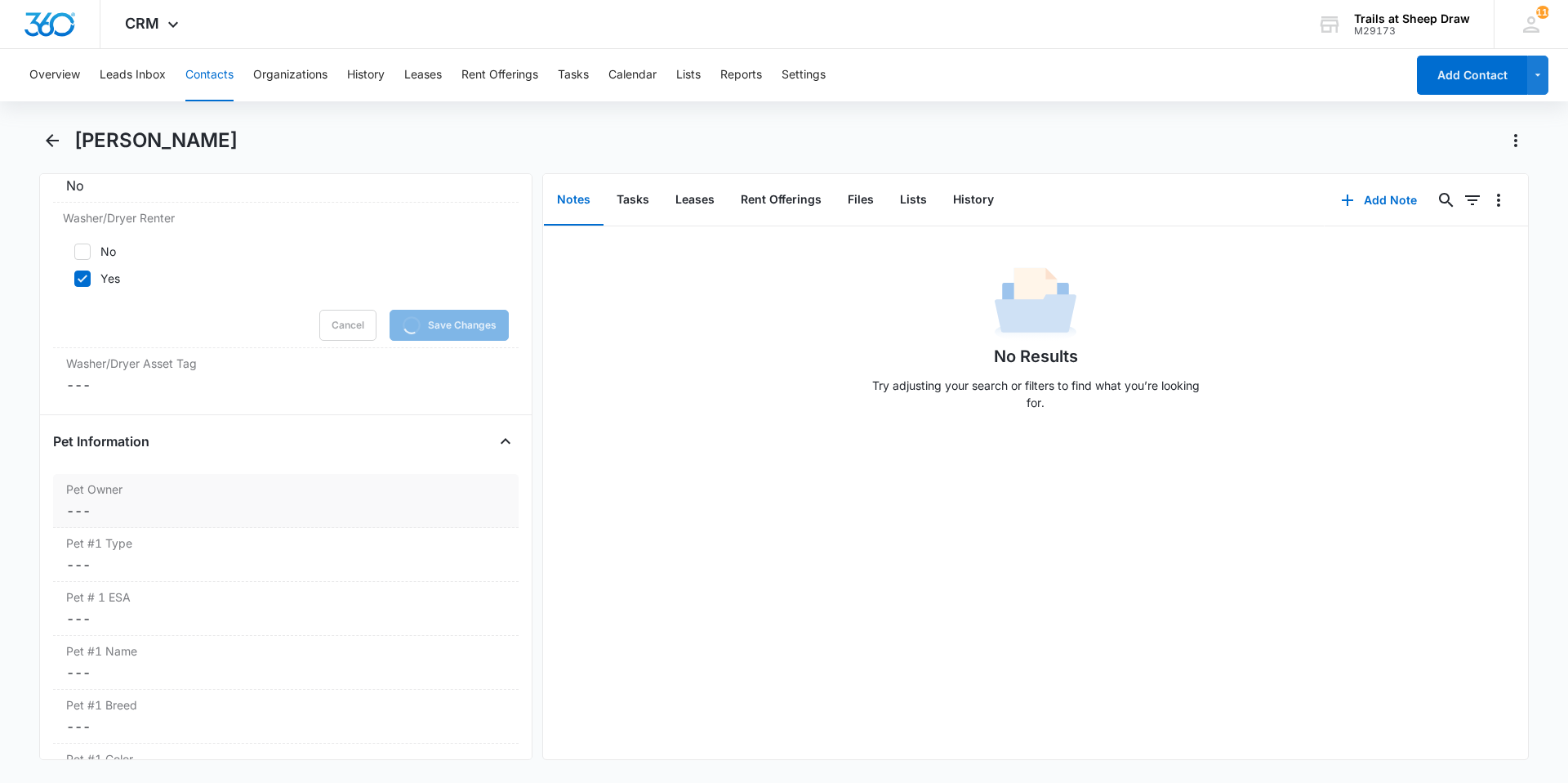
click at [175, 514] on dd "Cancel Save Changes ---" at bounding box center [286, 510] width 440 height 20
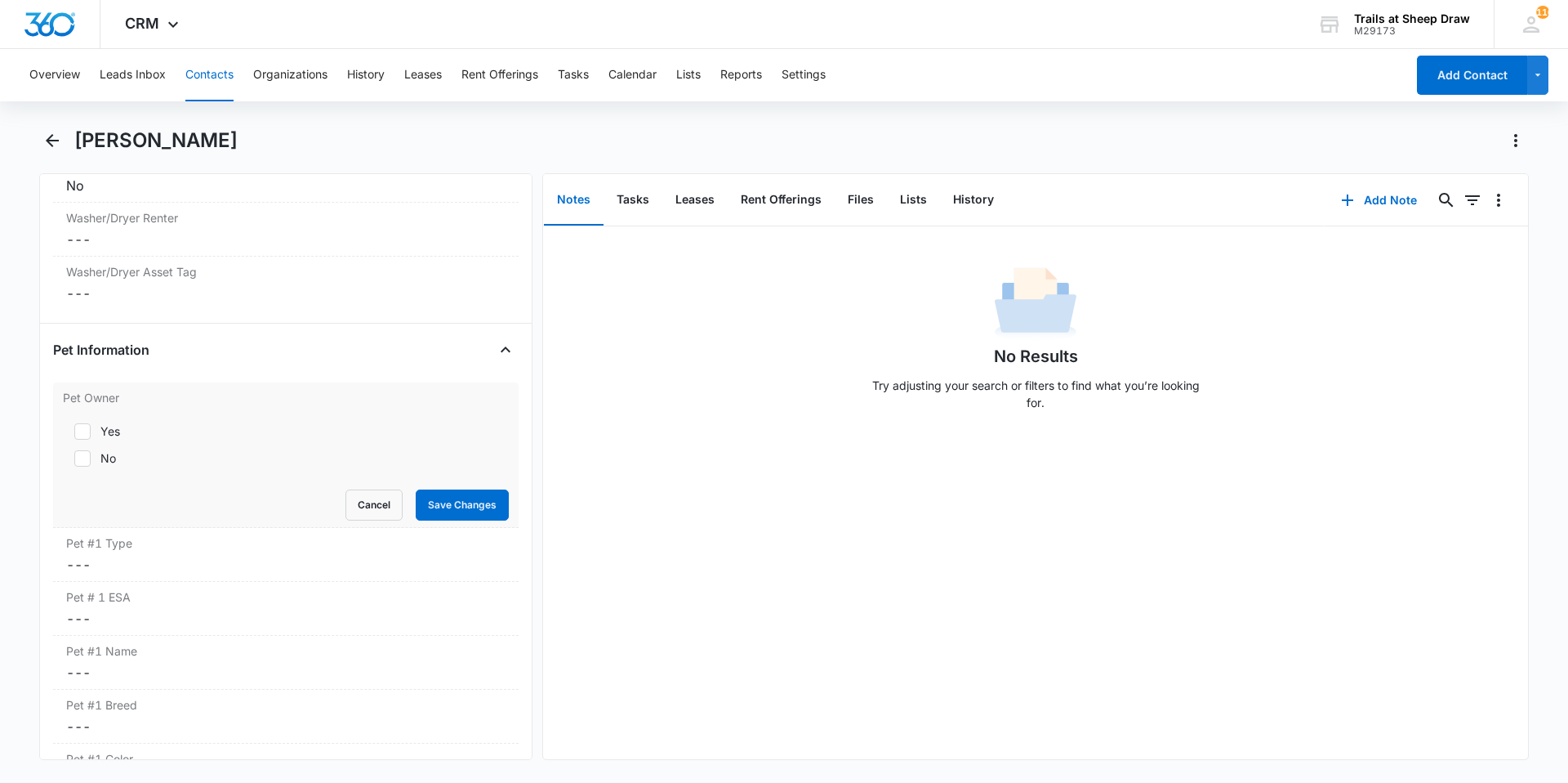
click at [106, 550] on label "Pet #1 Type" at bounding box center [286, 542] width 440 height 17
click at [101, 465] on div "No" at bounding box center [108, 458] width 15 height 17
click at [74, 464] on input "No" at bounding box center [69, 458] width 12 height 12
checkbox input "true"
click at [457, 506] on button "Save Changes" at bounding box center [462, 505] width 93 height 31
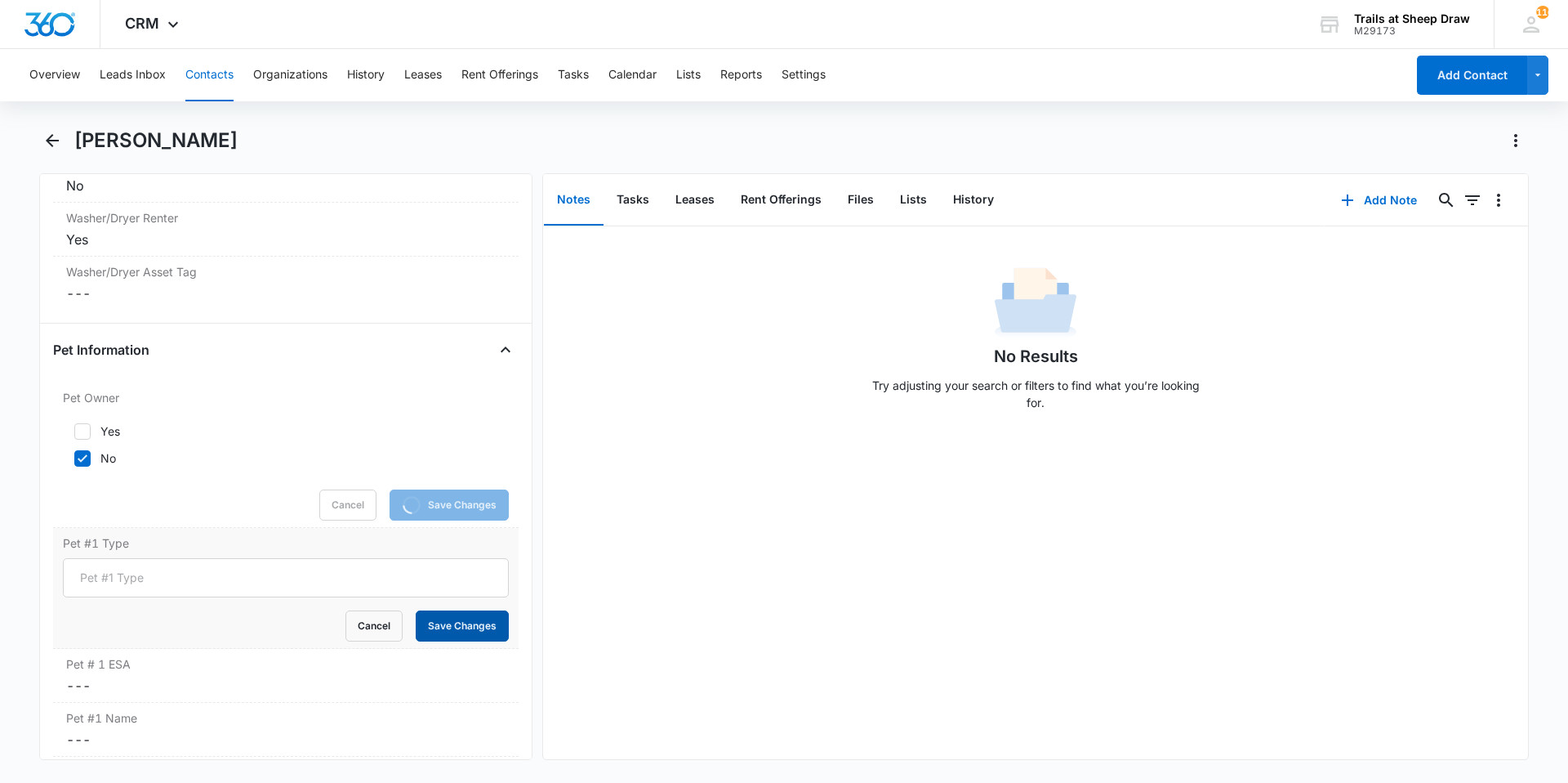
click at [468, 620] on button "Save Changes" at bounding box center [462, 625] width 93 height 31
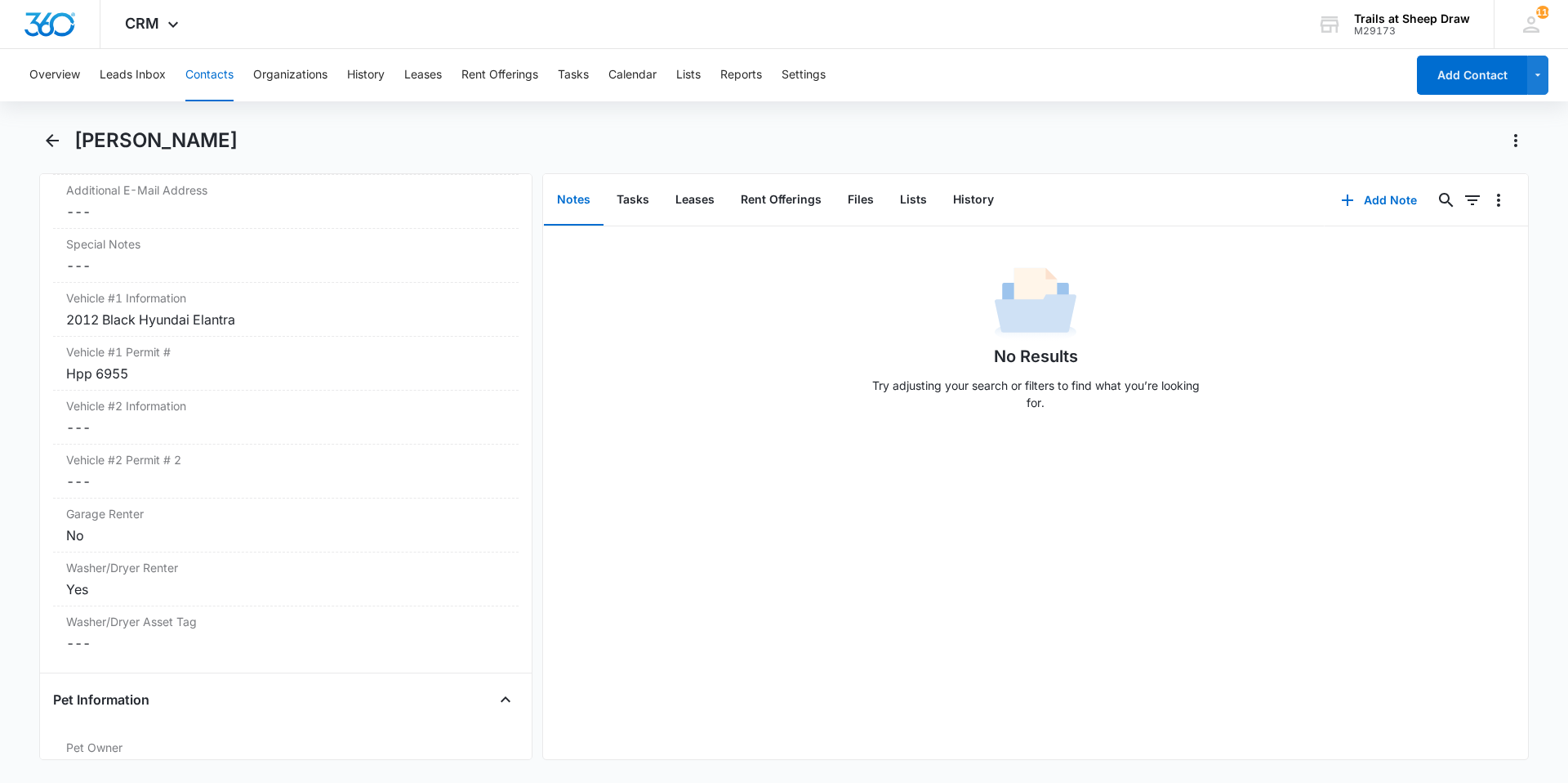
scroll to position [1419, 0]
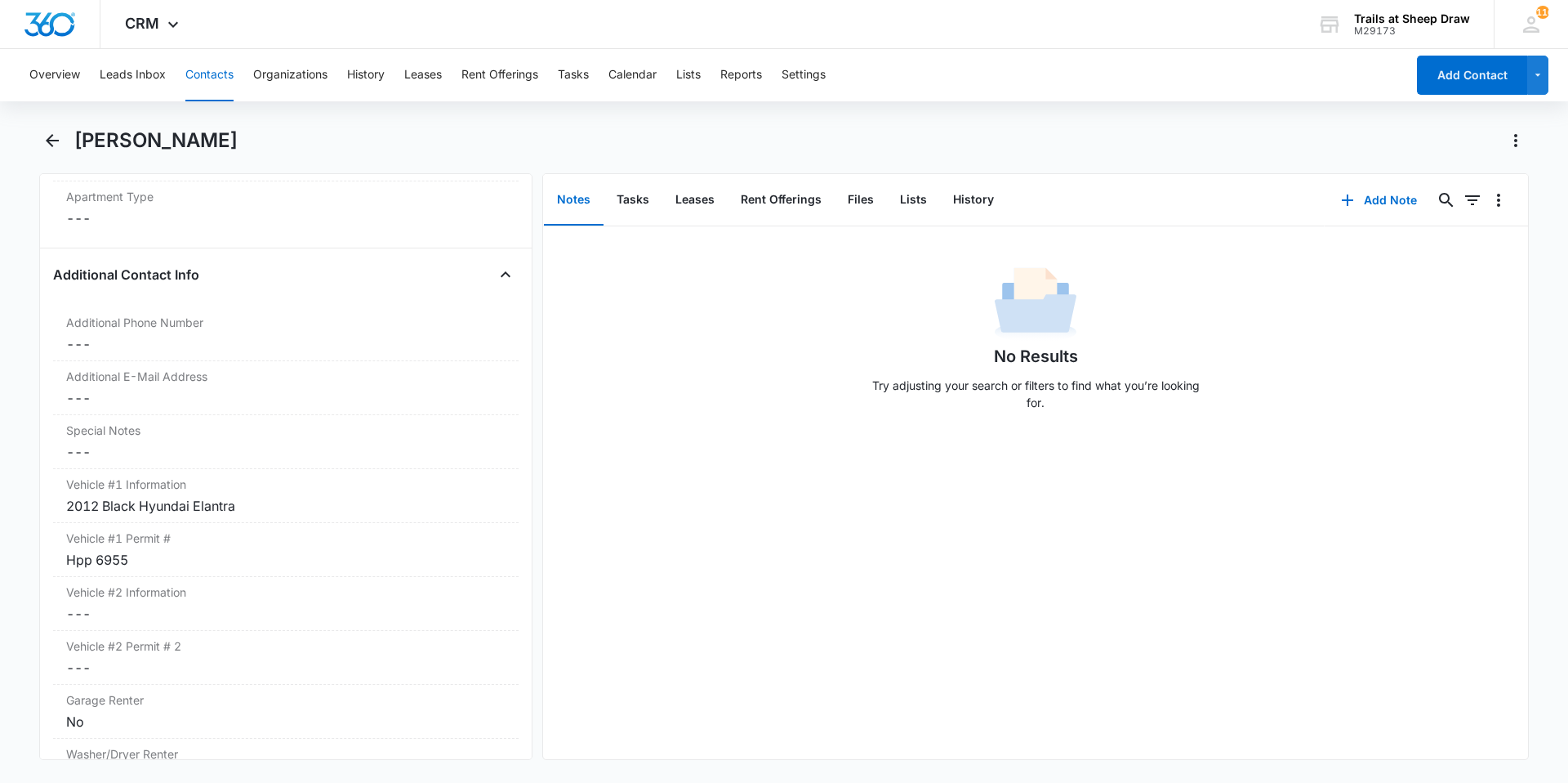
drag, startPoint x: 282, startPoint y: 137, endPoint x: 79, endPoint y: 148, distance: 203.3
click at [79, 148] on div "[PERSON_NAME]" at bounding box center [801, 140] width 1455 height 26
copy h1 "[PERSON_NAME]"
